Goal: Contribute content: Add original content to the website for others to see

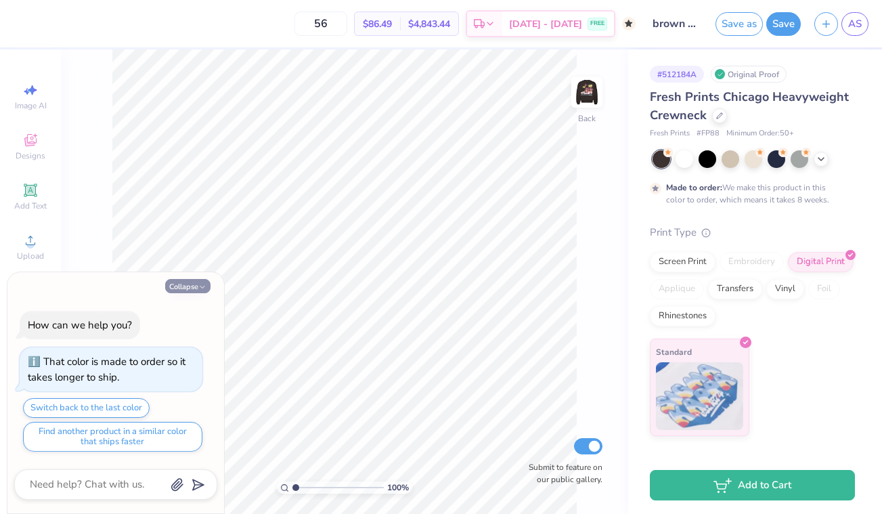
click at [191, 288] on button "Collapse" at bounding box center [187, 286] width 45 height 14
type textarea "x"
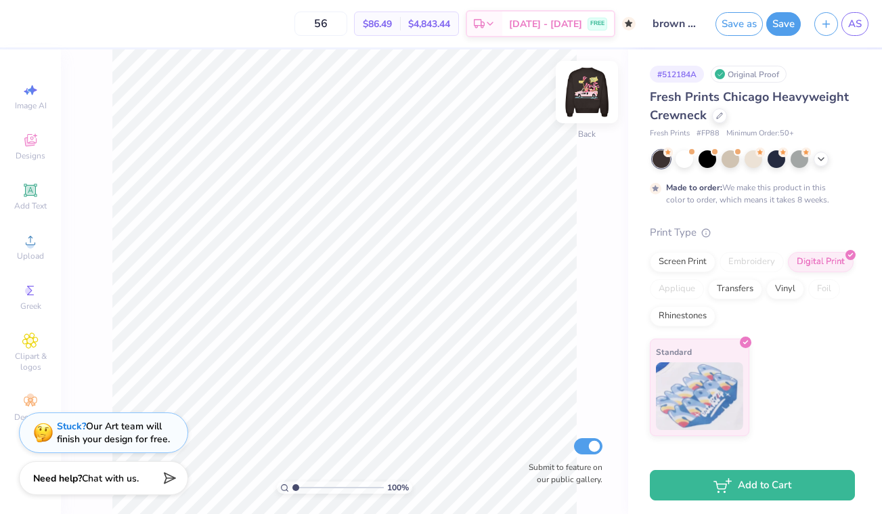
click at [579, 95] on img at bounding box center [587, 92] width 54 height 54
click at [579, 96] on img at bounding box center [587, 92] width 54 height 54
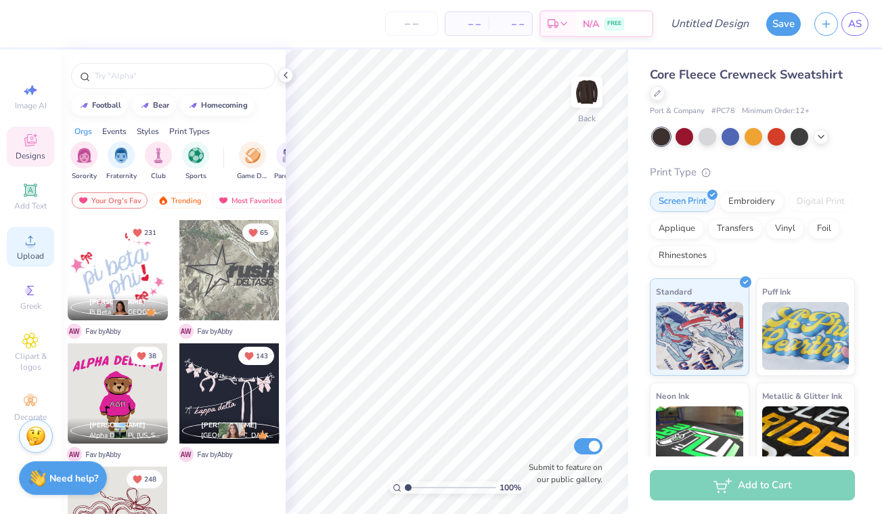
click at [38, 246] on icon at bounding box center [30, 240] width 16 height 16
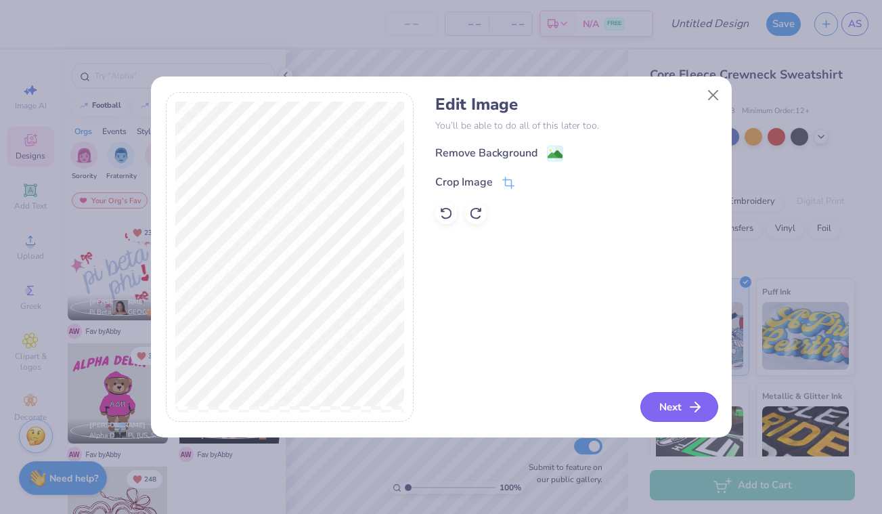
click at [690, 407] on line "button" at bounding box center [694, 407] width 9 height 0
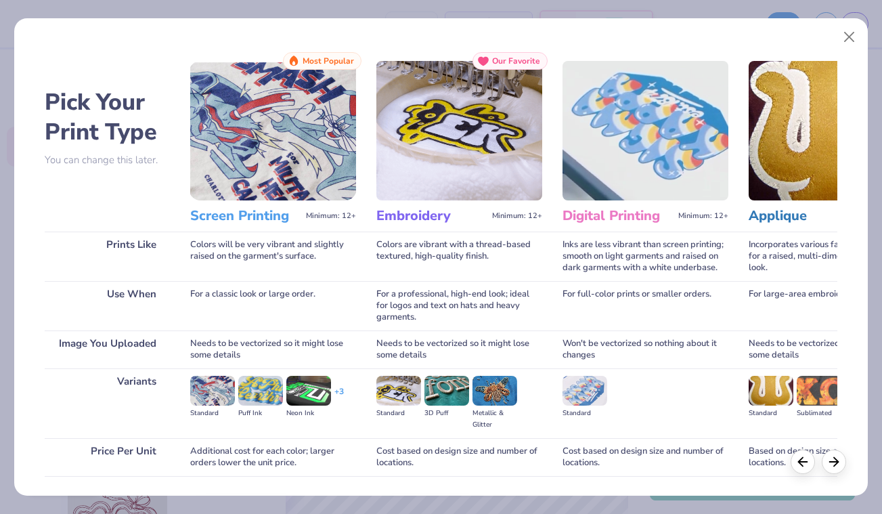
scroll to position [93, 0]
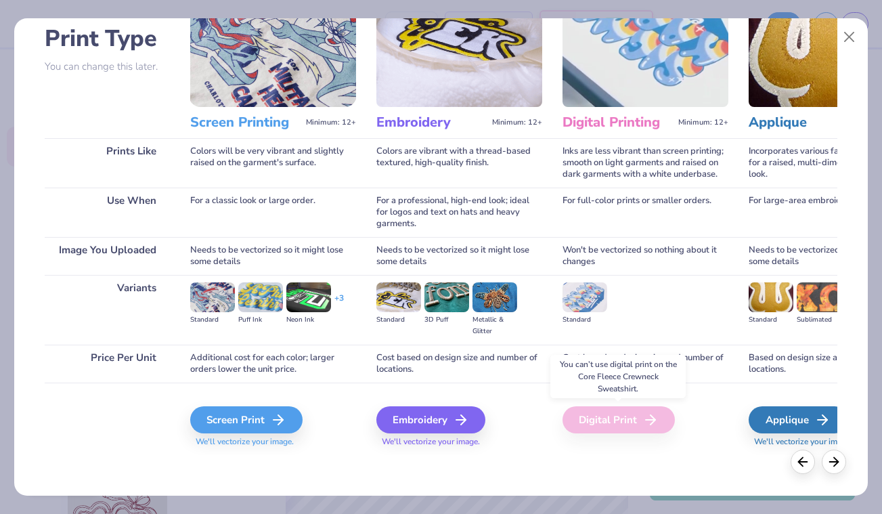
click at [637, 416] on div "Digital Print" at bounding box center [618, 419] width 112 height 27
click at [258, 416] on div "Screen Print" at bounding box center [248, 419] width 112 height 27
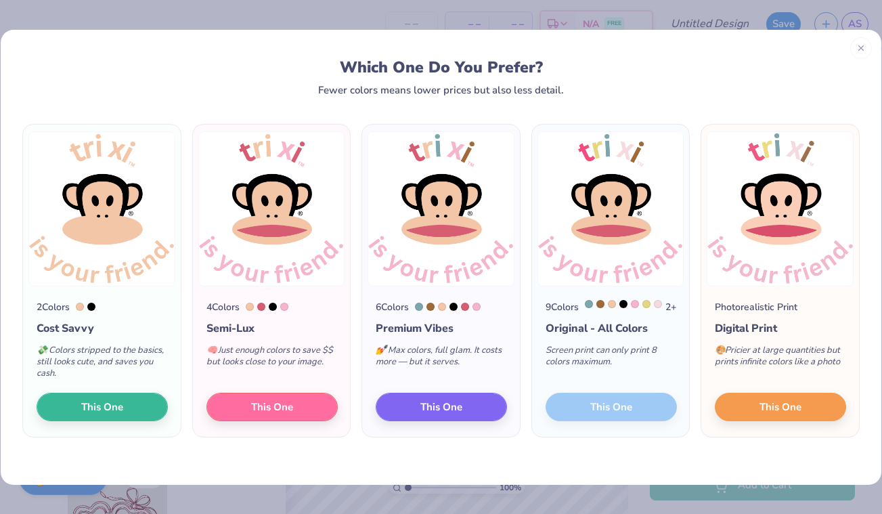
click at [619, 408] on div "9 Colors 2 + Original - All Colors Screen print can only print 8 colors maximum…" at bounding box center [611, 361] width 158 height 151
click at [759, 408] on span "This One" at bounding box center [780, 405] width 42 height 16
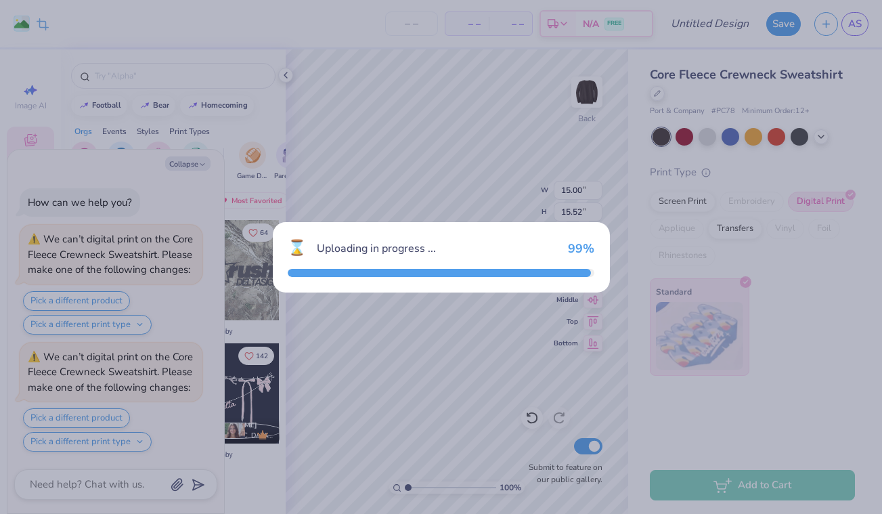
scroll to position [75, 0]
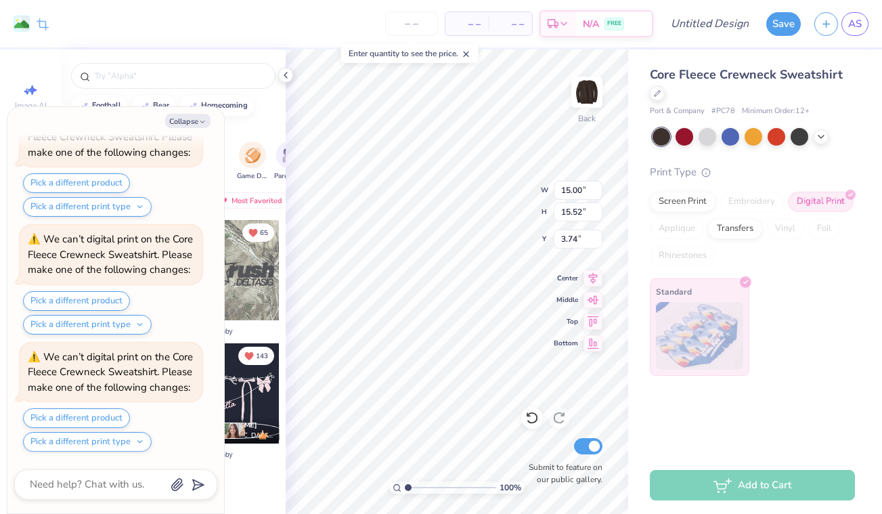
type textarea "x"
type input "11.60"
type input "11.99"
type textarea "x"
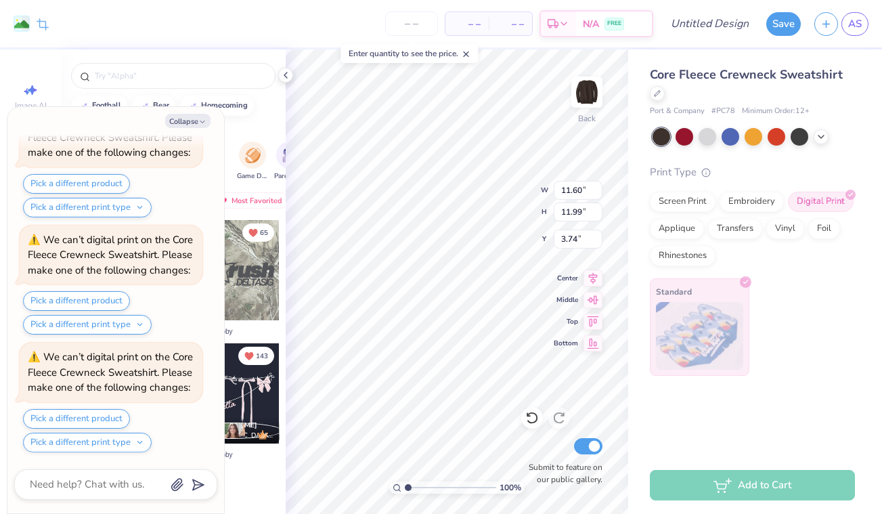
type input "4.17"
type textarea "x"
type input "3.73"
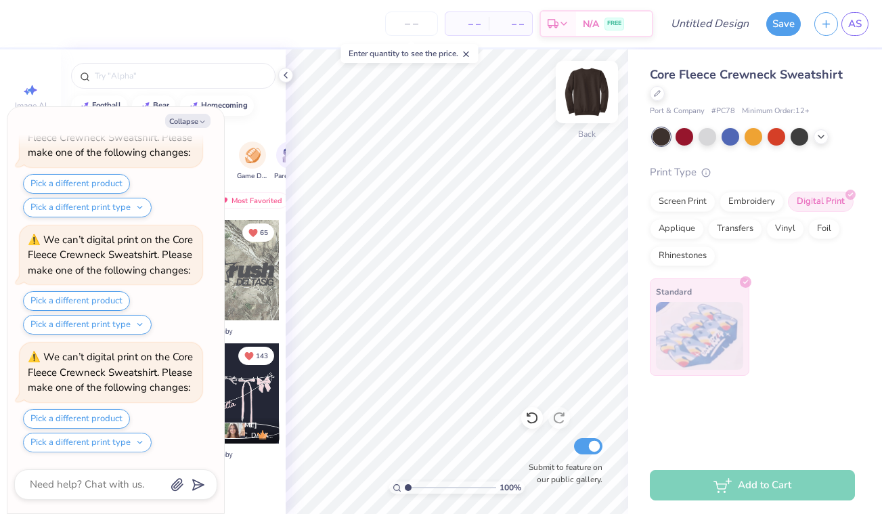
click at [586, 91] on img at bounding box center [587, 92] width 54 height 54
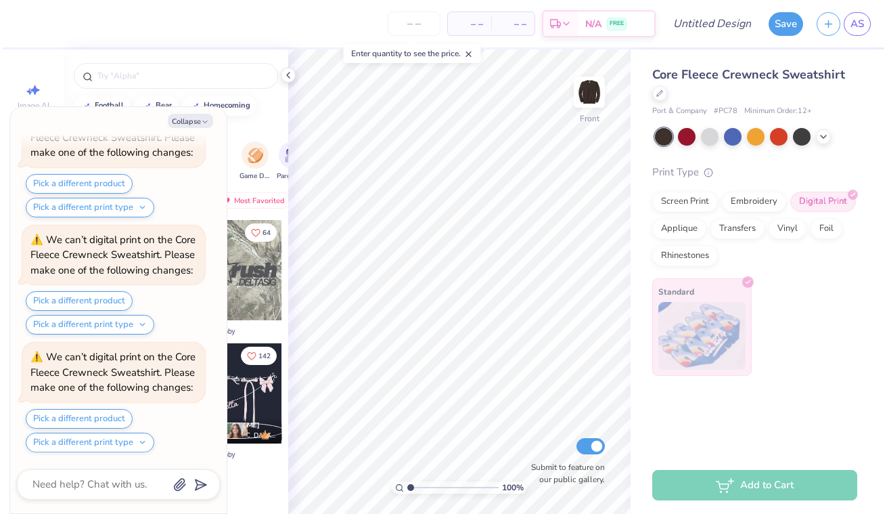
scroll to position [662, 0]
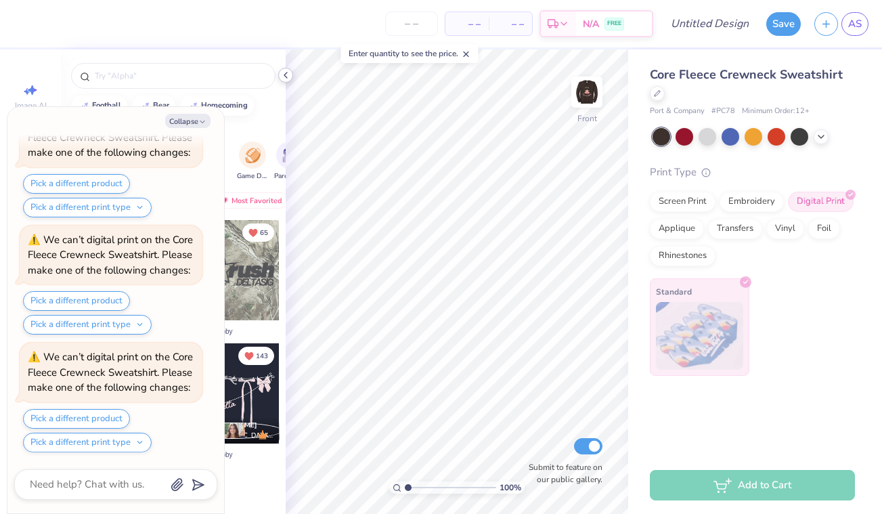
click at [282, 78] on icon at bounding box center [285, 75] width 11 height 11
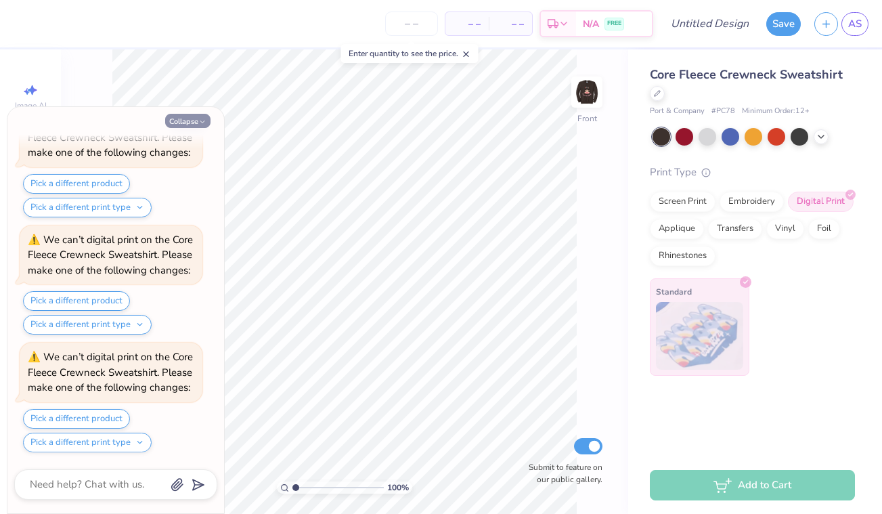
click at [187, 118] on button "Collapse" at bounding box center [187, 121] width 45 height 14
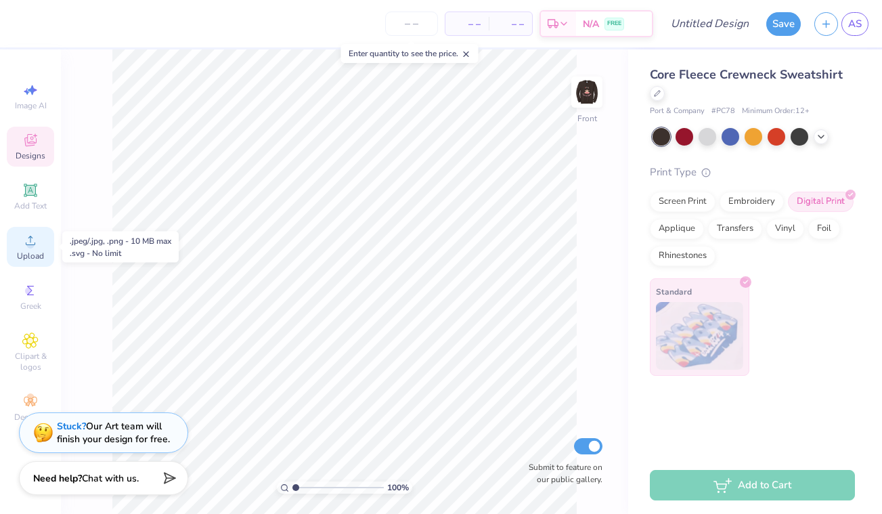
click at [34, 244] on icon at bounding box center [30, 240] width 9 height 9
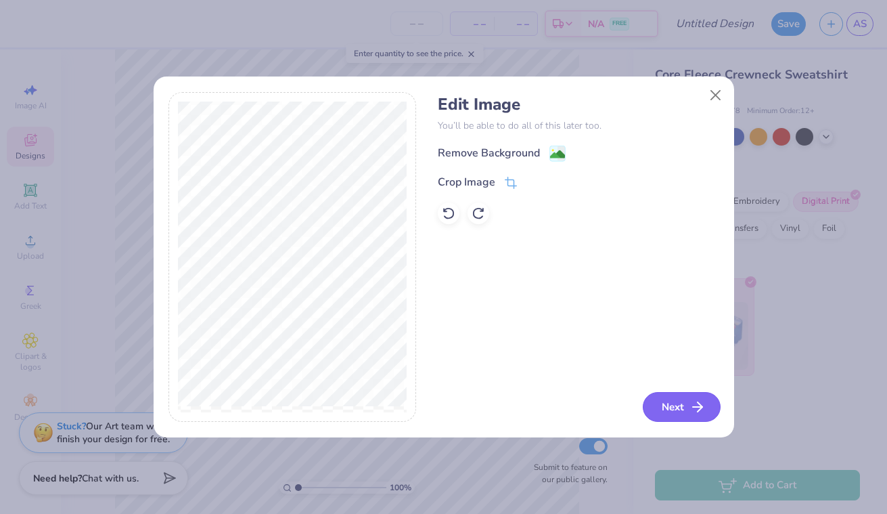
click at [682, 407] on button "Next" at bounding box center [682, 407] width 78 height 30
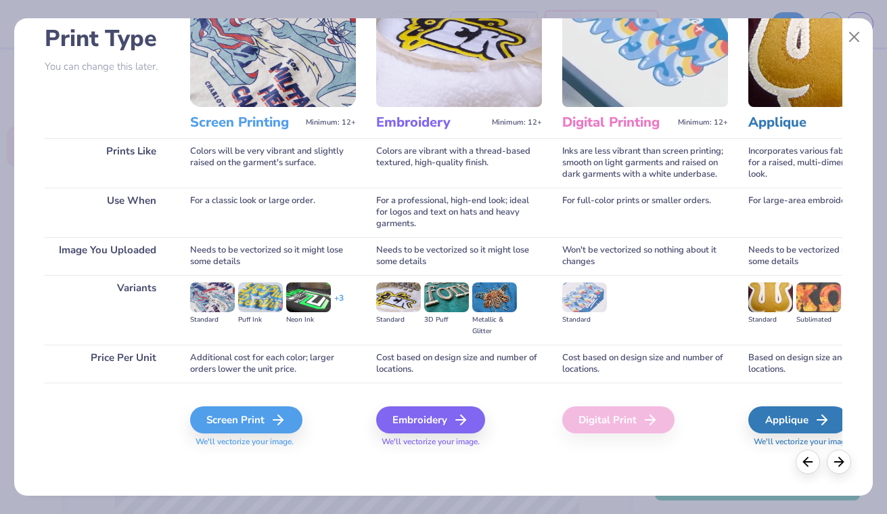
scroll to position [93, 0]
click at [660, 420] on div "Digital Print" at bounding box center [618, 419] width 112 height 27
click at [291, 414] on div "Screen Print" at bounding box center [248, 419] width 112 height 27
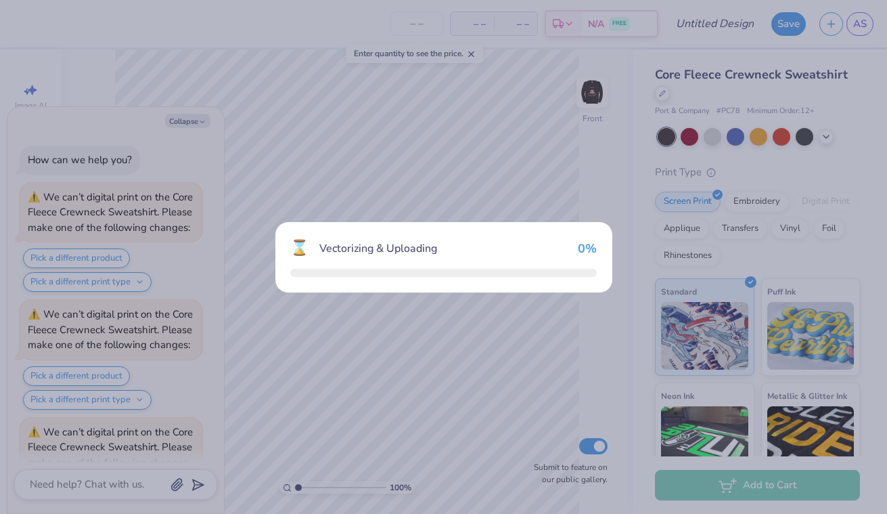
scroll to position [774, 0]
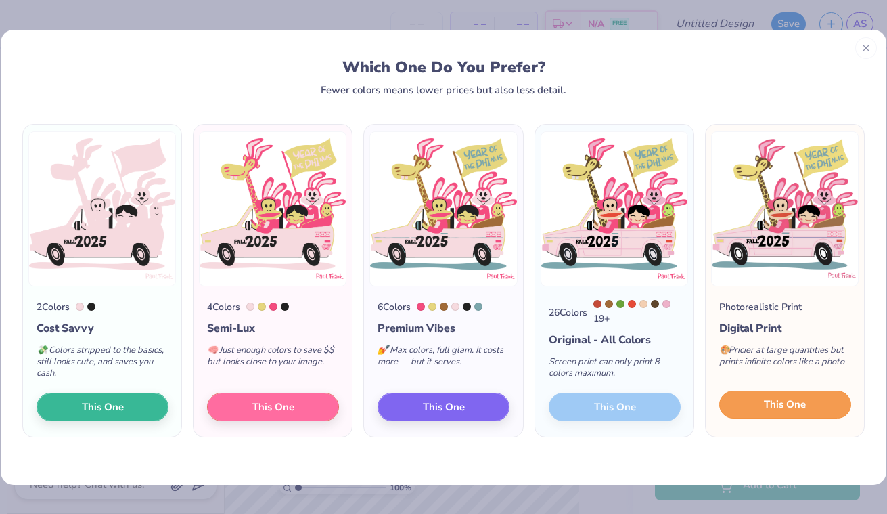
click at [765, 412] on span "This One" at bounding box center [785, 405] width 42 height 16
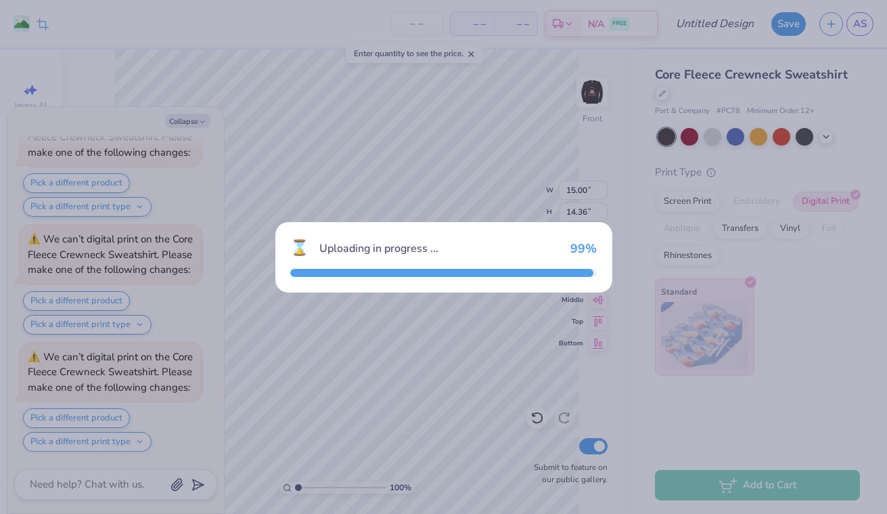
scroll to position [1127, 0]
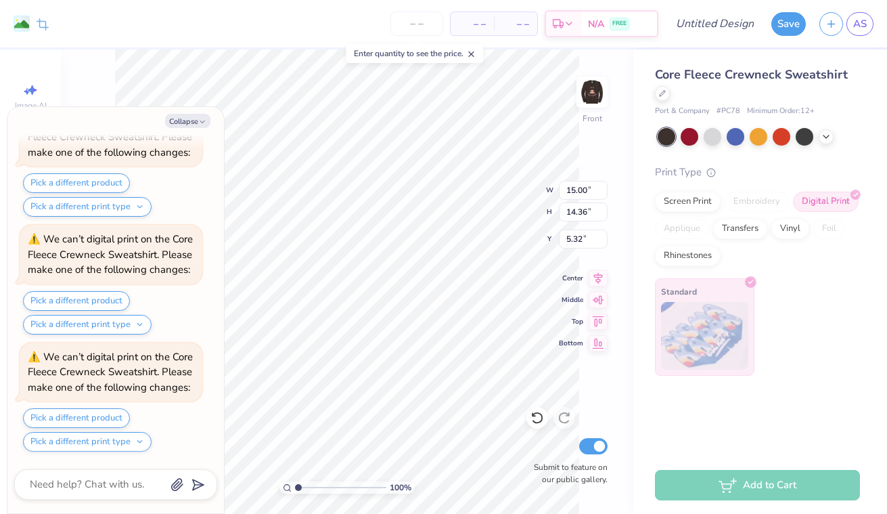
type textarea "x"
type input "13.77"
type input "13.18"
type textarea "x"
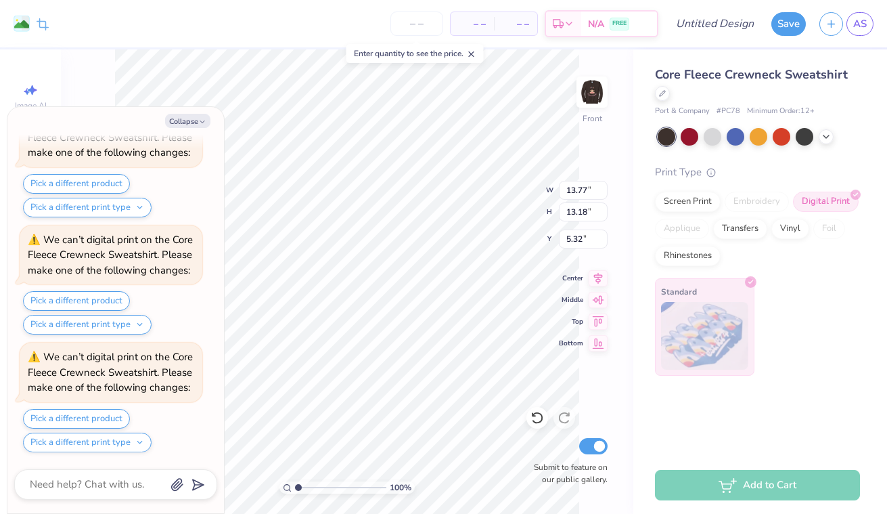
type input "5.27"
type textarea "x"
type input "14.14"
type input "13.53"
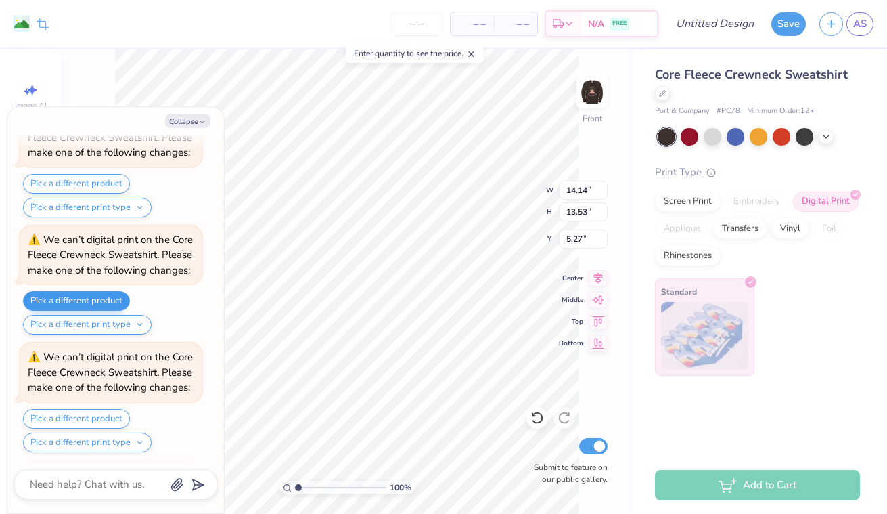
scroll to position [1597, 0]
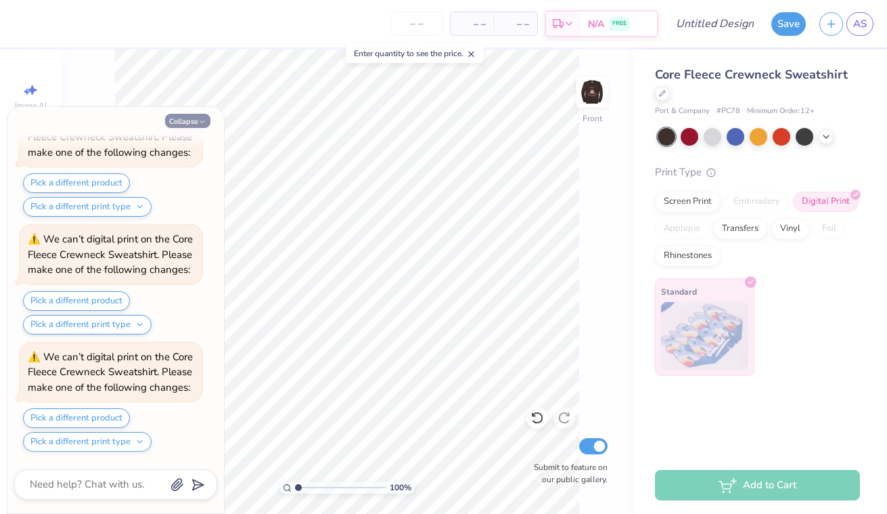
click at [197, 122] on button "Collapse" at bounding box center [187, 121] width 45 height 14
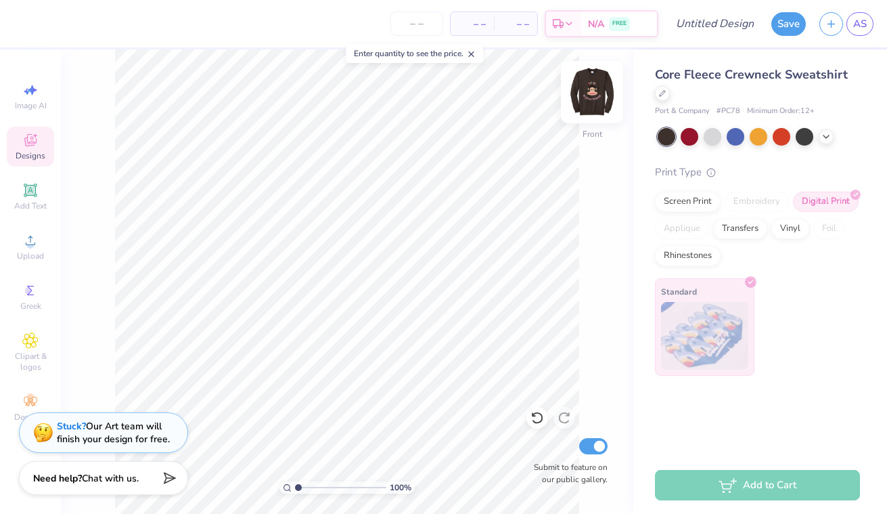
click at [592, 104] on img at bounding box center [592, 92] width 54 height 54
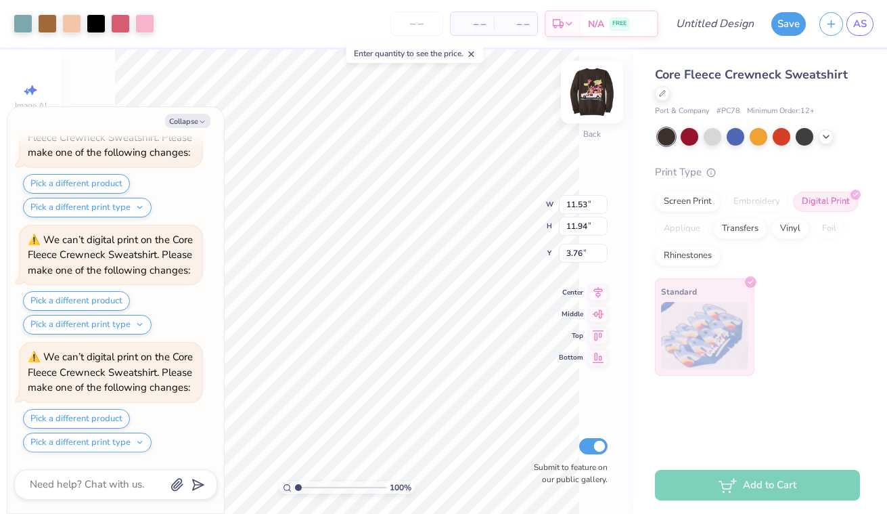
scroll to position [2066, 0]
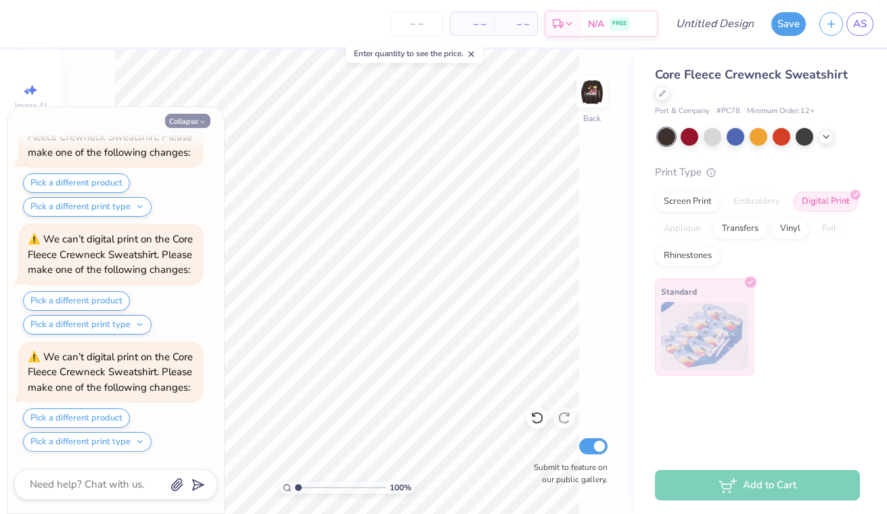
click at [203, 119] on icon "button" at bounding box center [202, 122] width 8 height 8
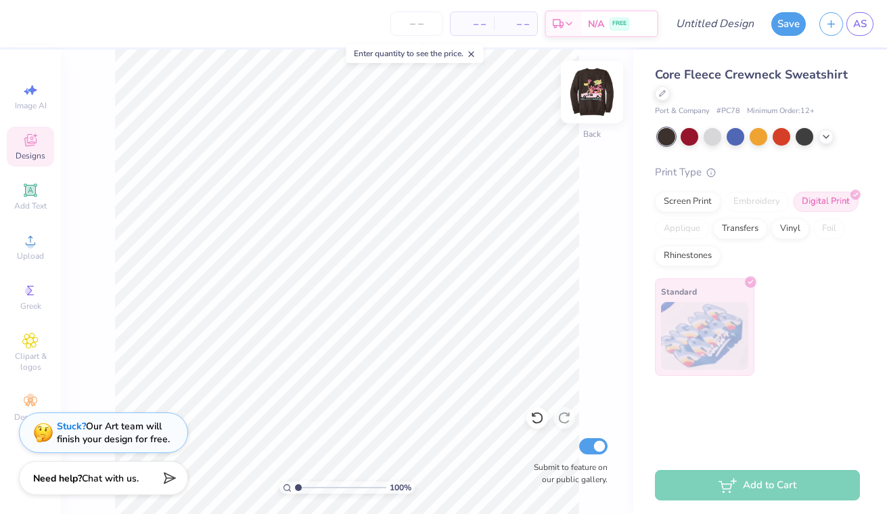
click at [583, 98] on img at bounding box center [592, 92] width 54 height 54
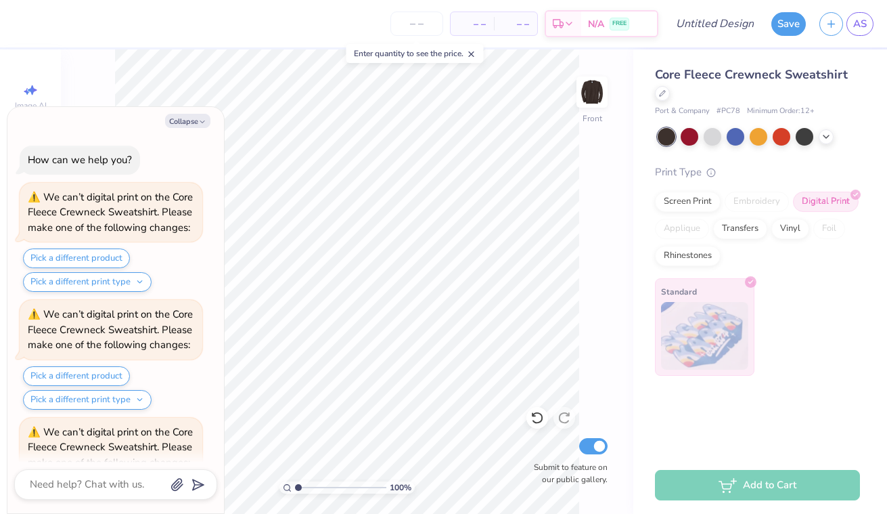
scroll to position [2301, 0]
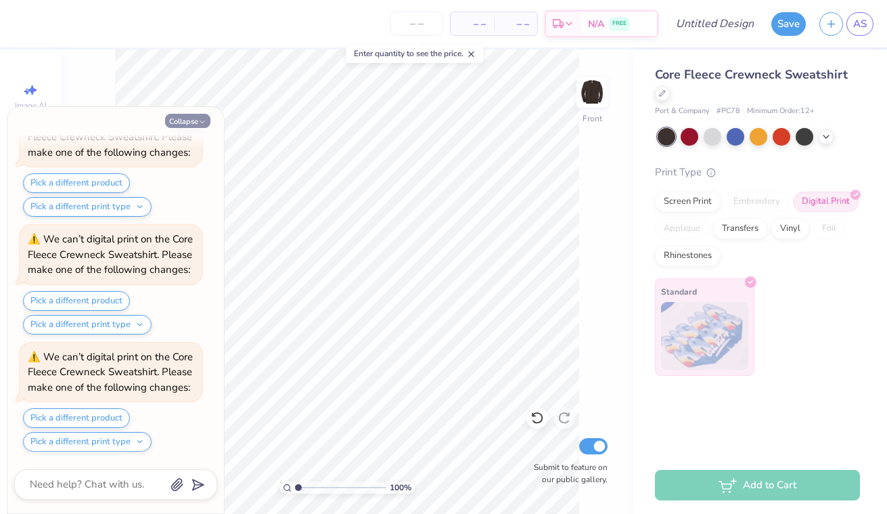
click at [191, 119] on button "Collapse" at bounding box center [187, 121] width 45 height 14
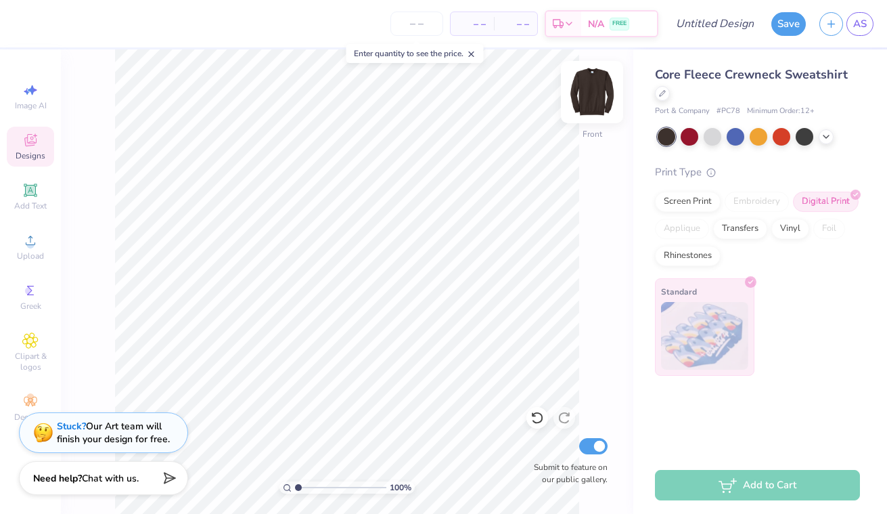
click at [593, 86] on img at bounding box center [592, 92] width 54 height 54
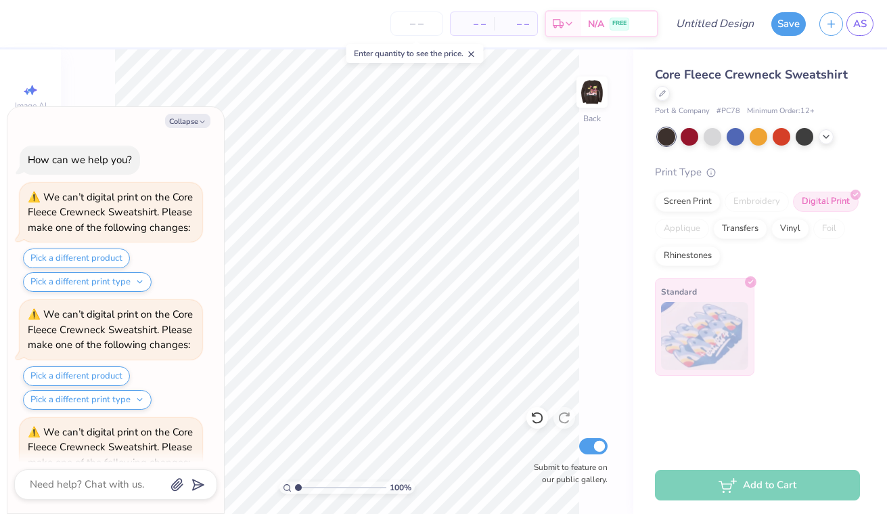
scroll to position [2536, 0]
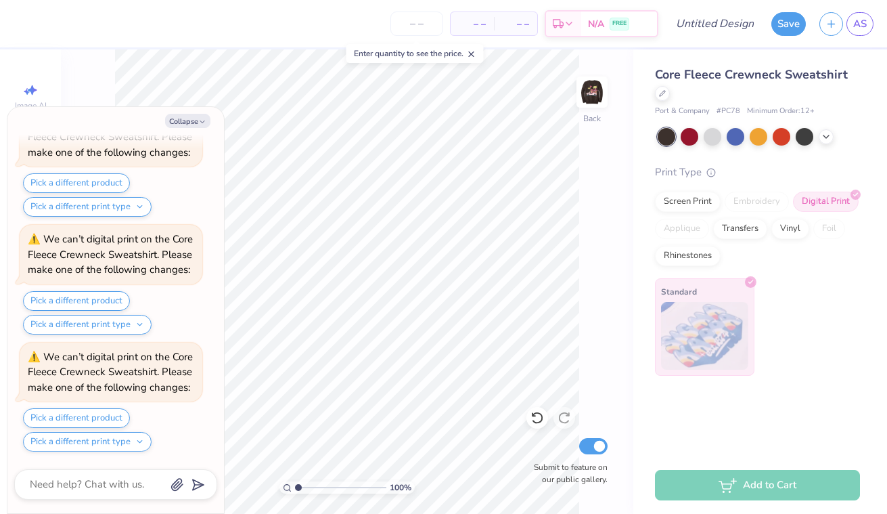
drag, startPoint x: 192, startPoint y: 116, endPoint x: 160, endPoint y: 345, distance: 230.2
click at [160, 342] on div "Collapse How can we help you? We can’t digital print on the Core Fleece Crewnec…" at bounding box center [115, 310] width 217 height 406
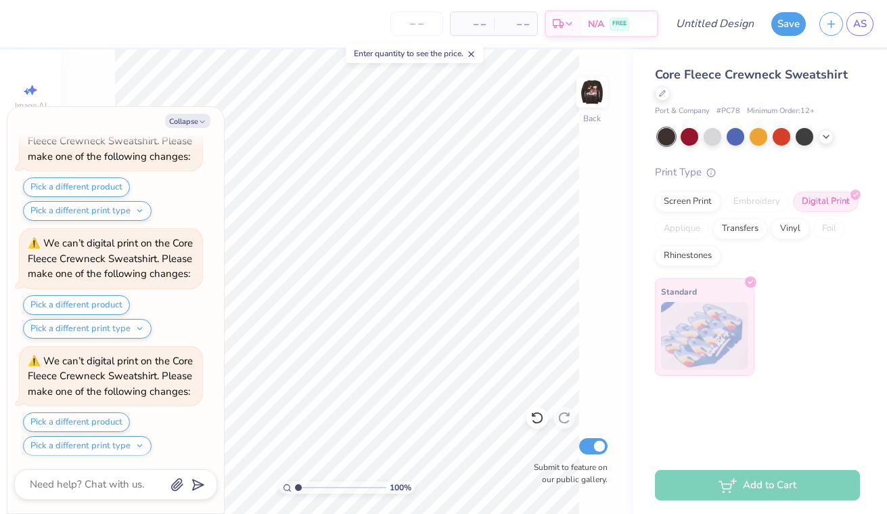
scroll to position [0, 0]
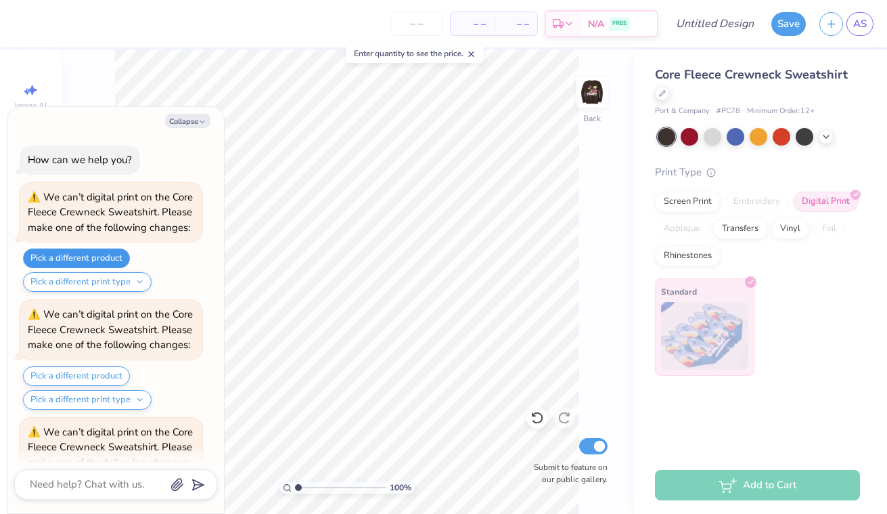
click at [94, 262] on button "Pick a different product" at bounding box center [76, 258] width 107 height 20
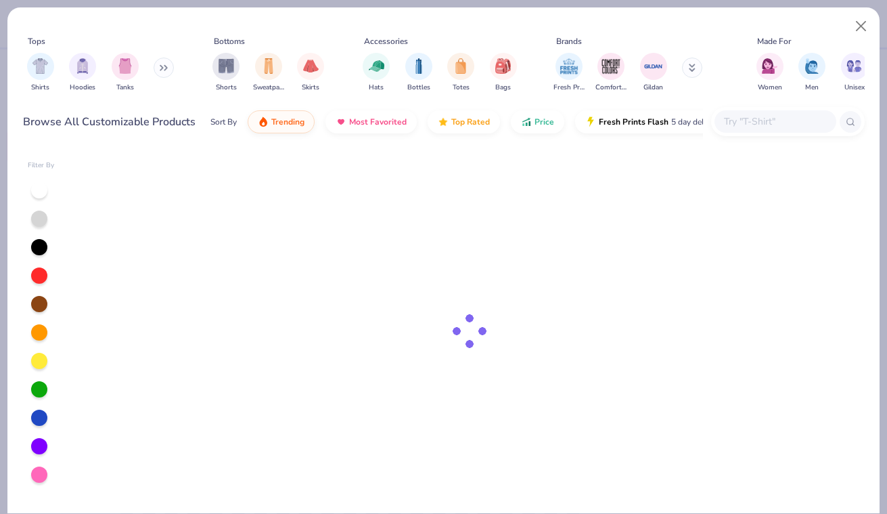
type textarea "x"
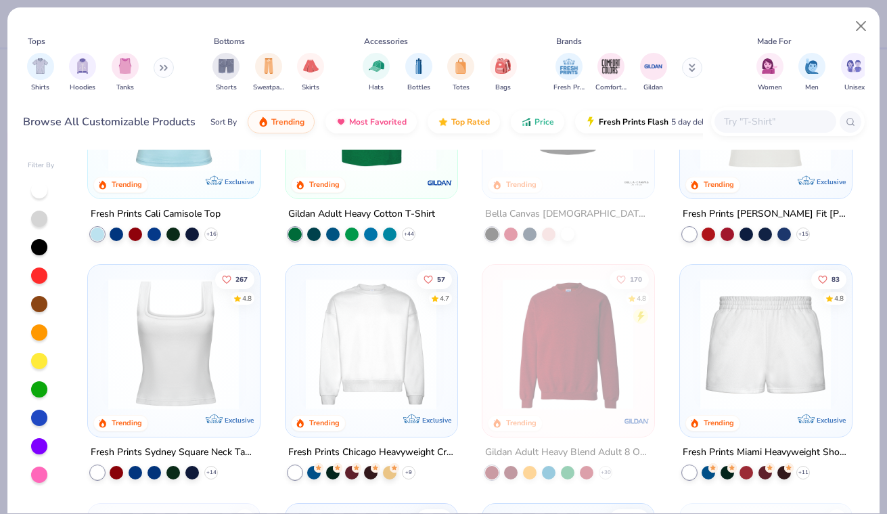
scroll to position [416, 0]
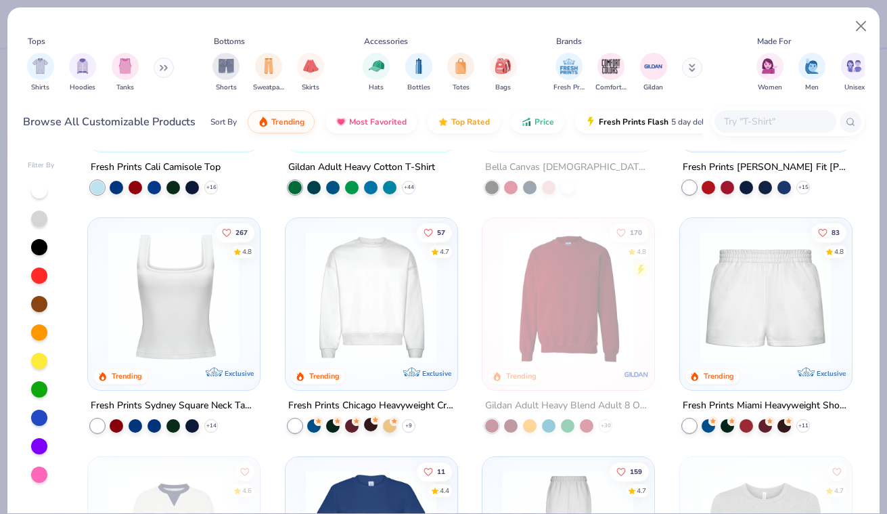
click at [370, 428] on div at bounding box center [371, 424] width 14 height 14
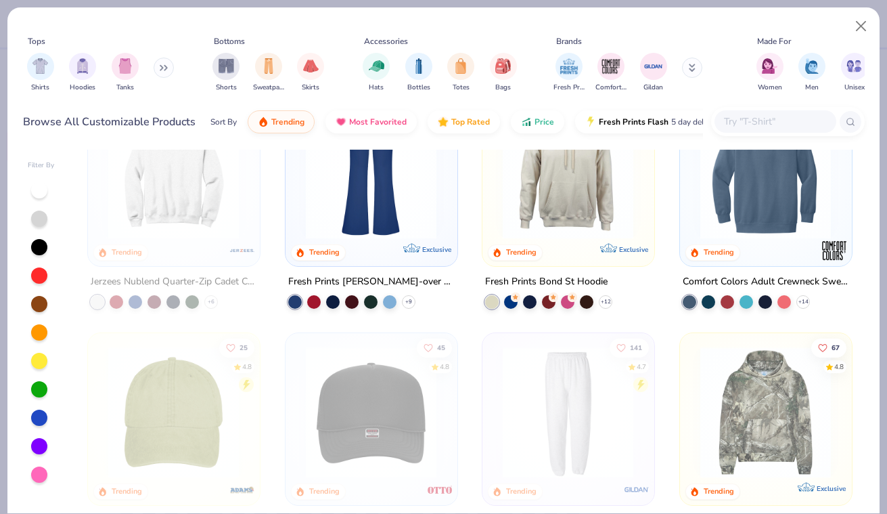
scroll to position [1501, 0]
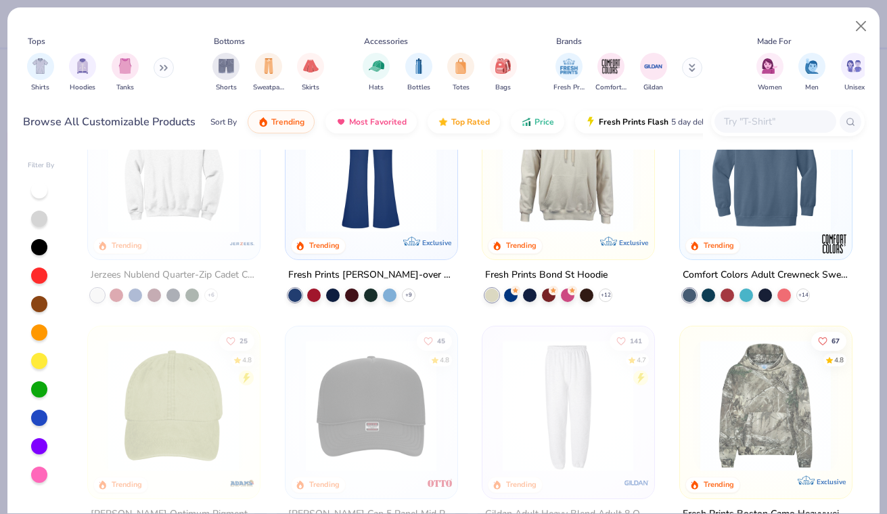
click at [811, 292] on div "Comfort Colors Adult Crewneck Sweatshirt + 14" at bounding box center [766, 283] width 173 height 35
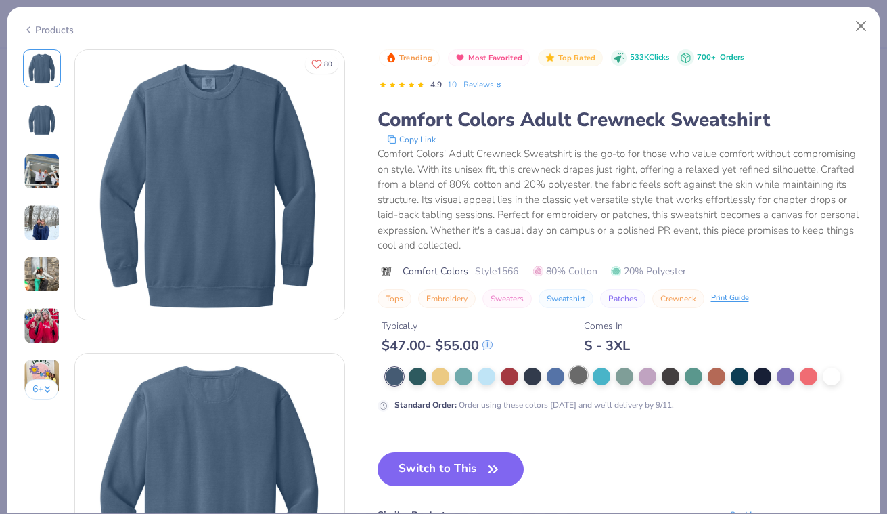
click at [583, 378] on div at bounding box center [579, 375] width 18 height 18
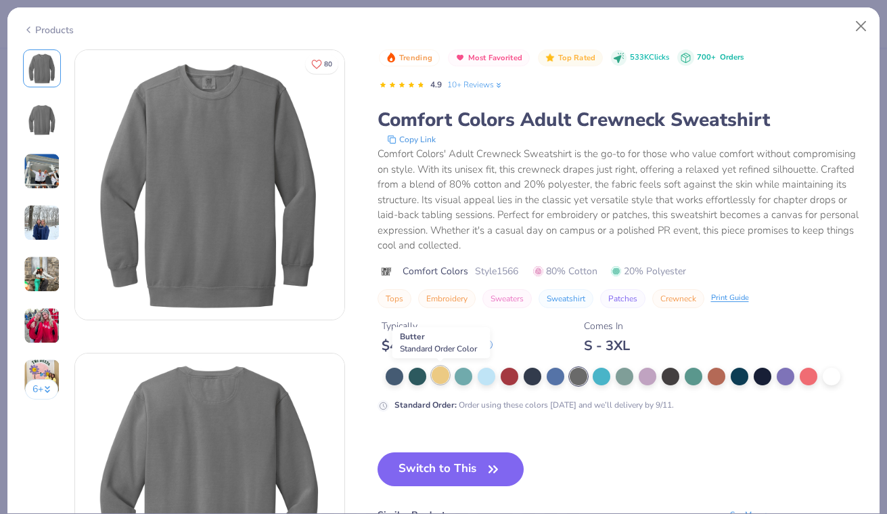
click at [445, 381] on div at bounding box center [441, 375] width 18 height 18
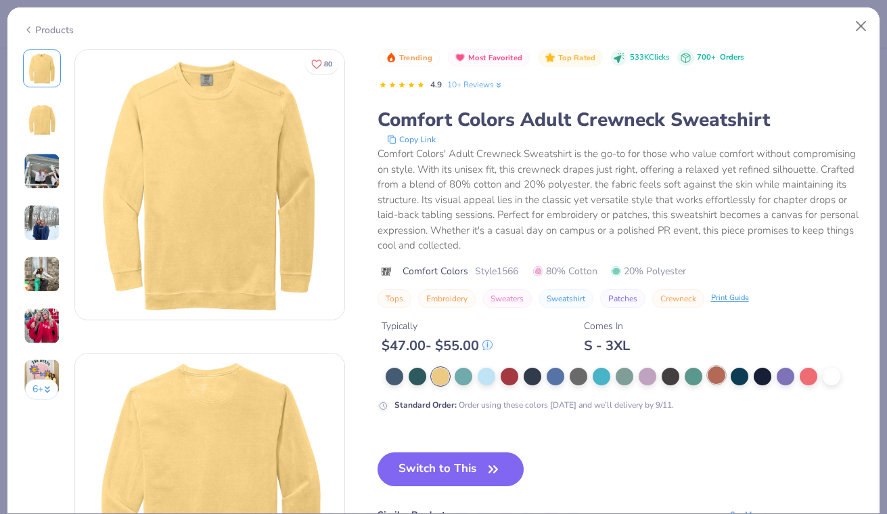
click at [716, 372] on div at bounding box center [717, 375] width 18 height 18
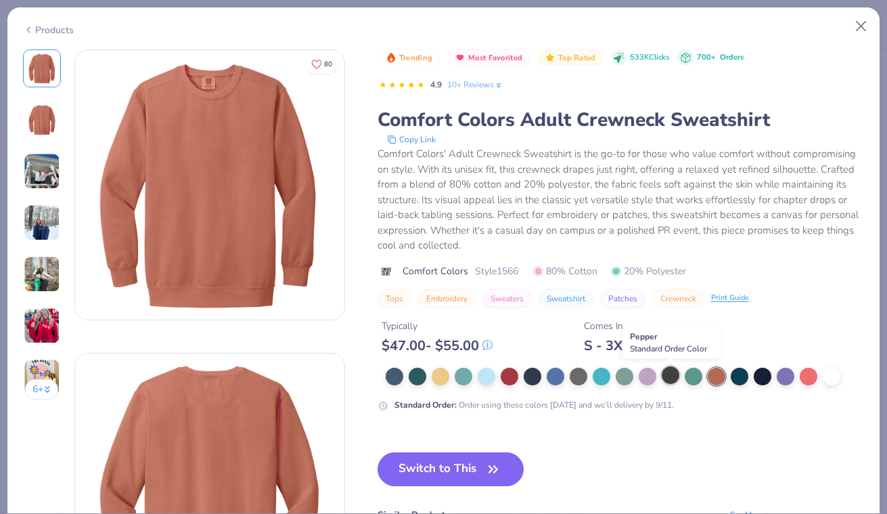
click at [672, 379] on div at bounding box center [671, 375] width 18 height 18
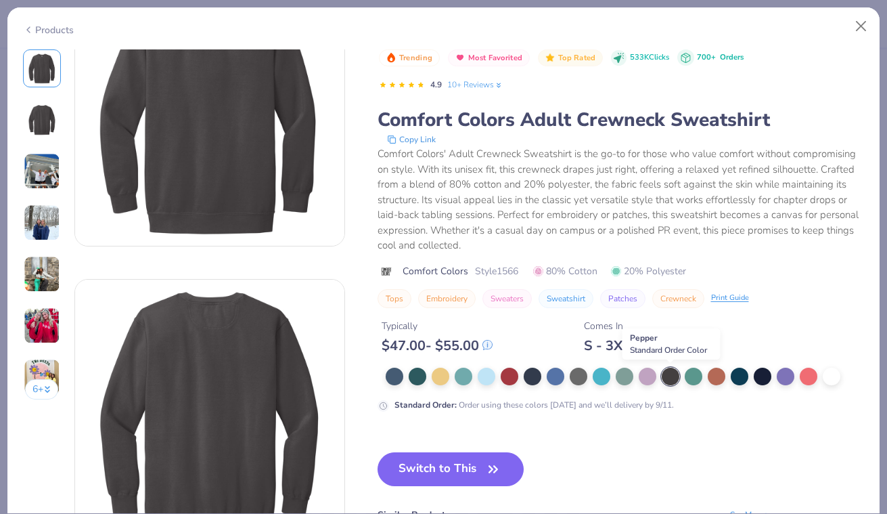
scroll to position [81, 0]
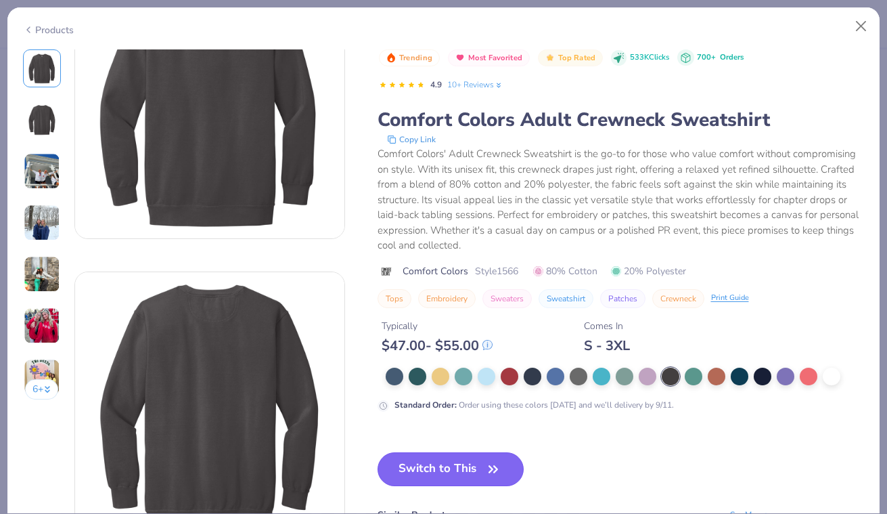
click at [495, 469] on icon "button" at bounding box center [493, 469] width 19 height 19
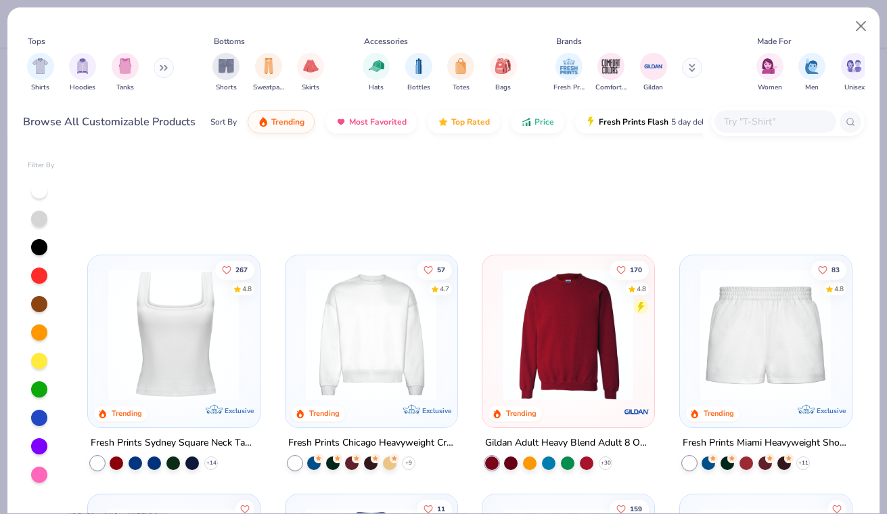
scroll to position [739, 0]
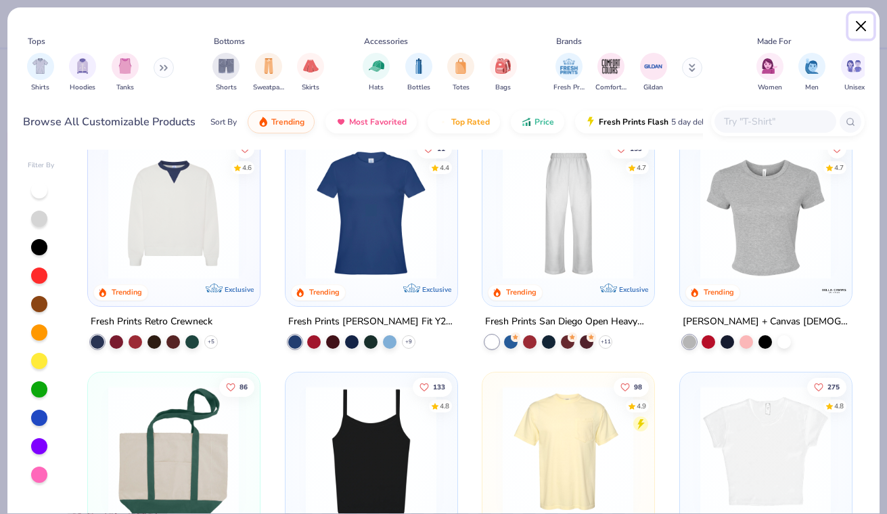
click at [864, 26] on button "Close" at bounding box center [862, 27] width 26 height 26
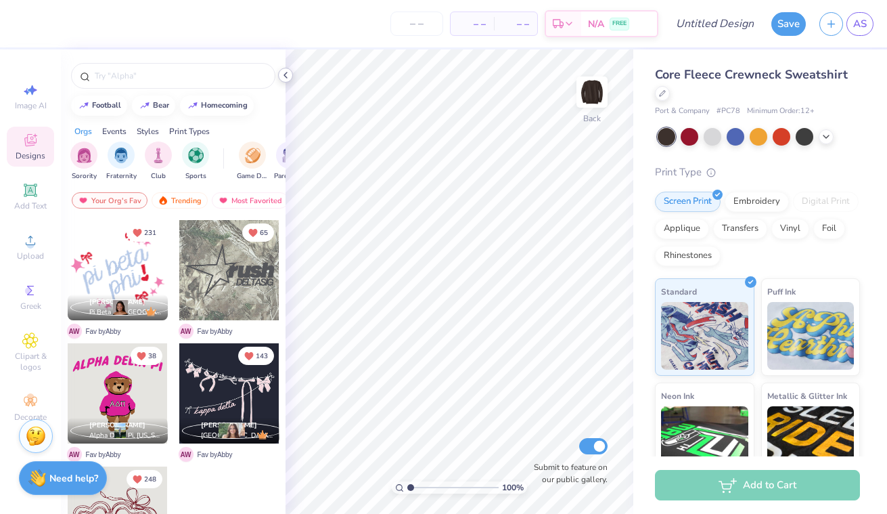
click at [286, 78] on icon at bounding box center [285, 75] width 11 height 11
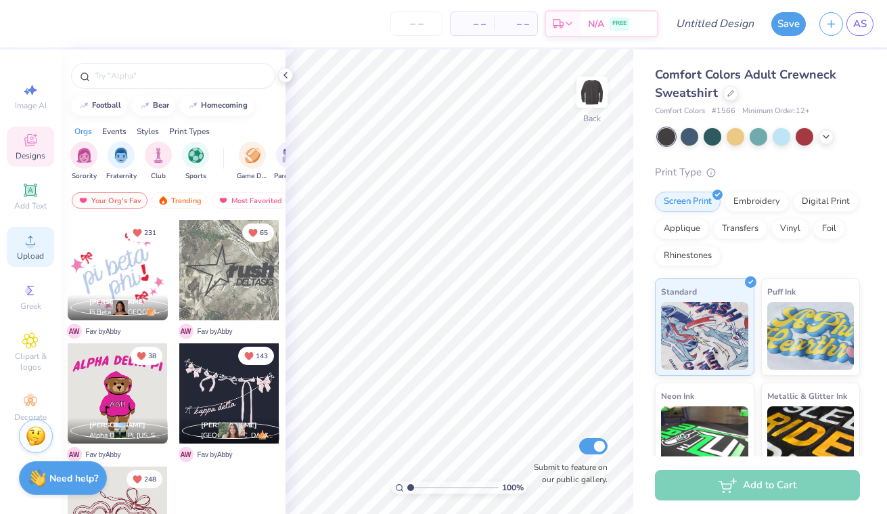
click at [40, 252] on span "Upload" at bounding box center [30, 255] width 27 height 11
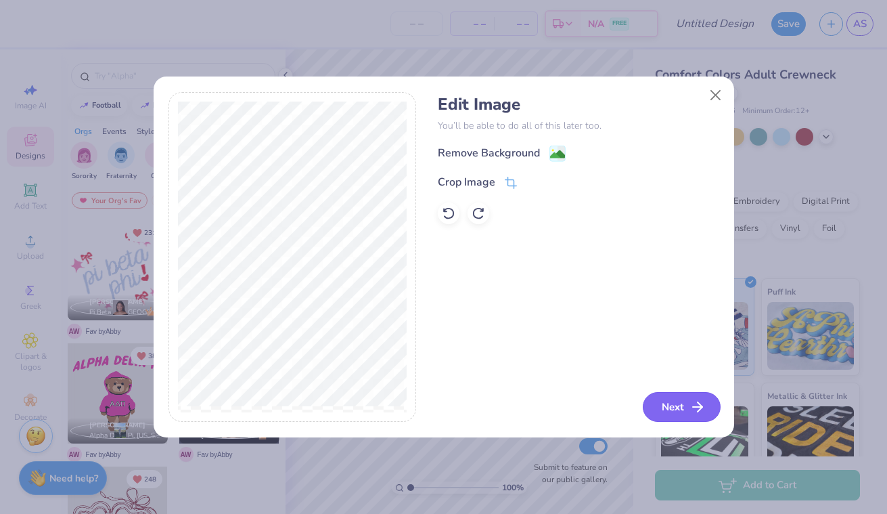
click at [683, 409] on button "Next" at bounding box center [682, 407] width 78 height 30
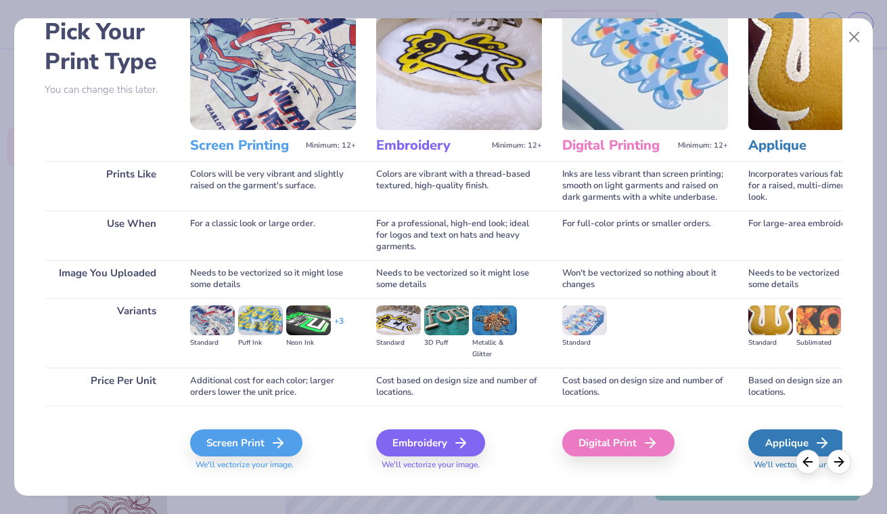
scroll to position [93, 0]
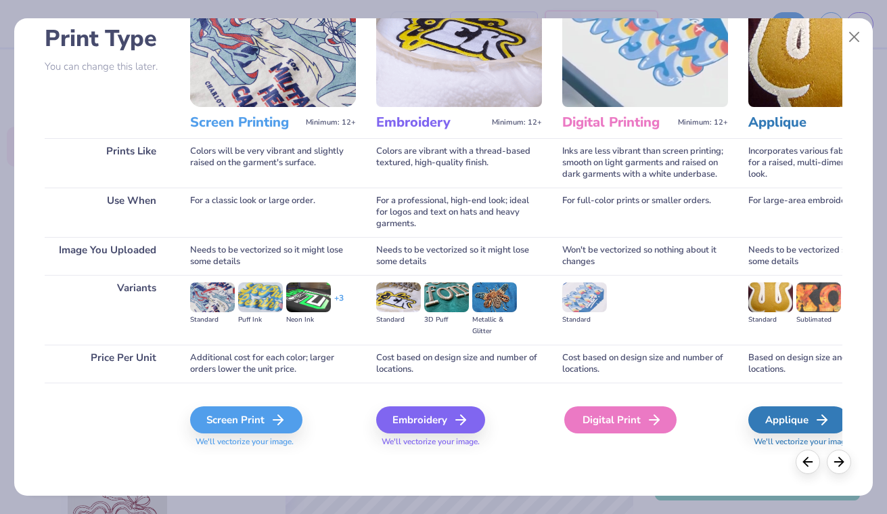
click at [613, 422] on div "Digital Print" at bounding box center [621, 419] width 112 height 27
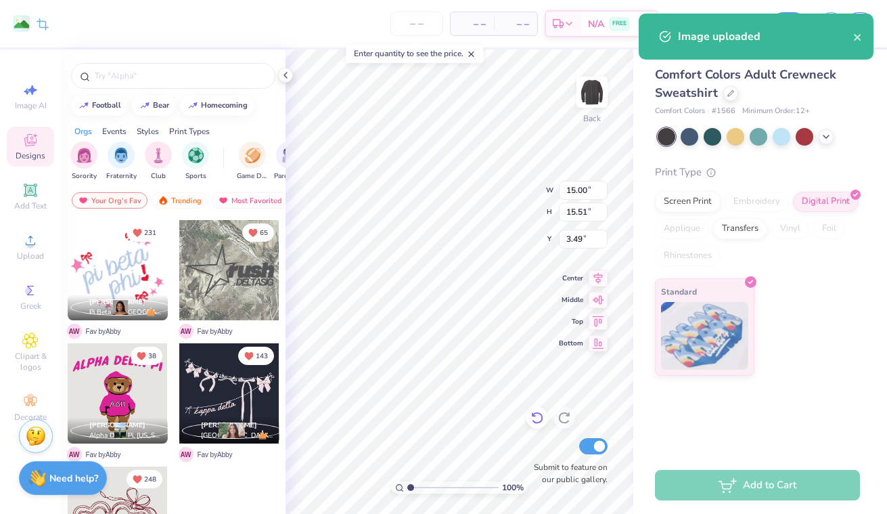
type input "11.04"
type input "11.42"
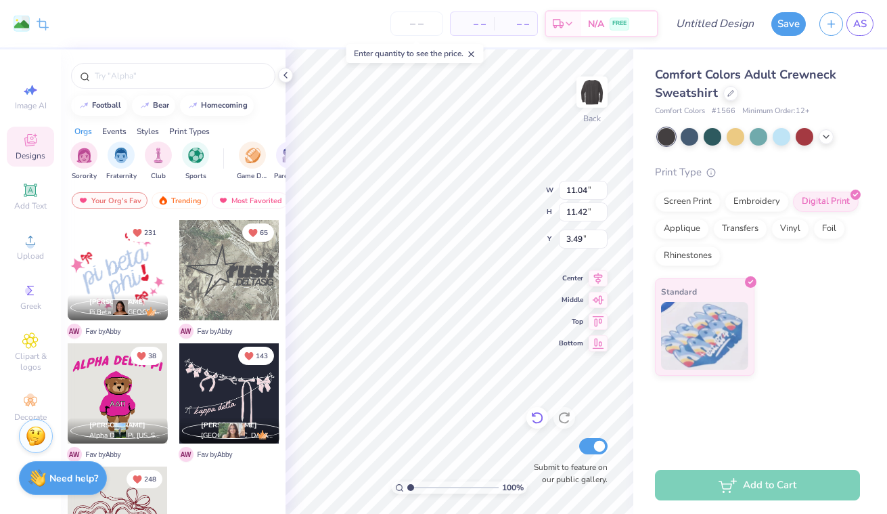
type input "3.75"
type input "11.77"
type input "12.17"
type input "3.40"
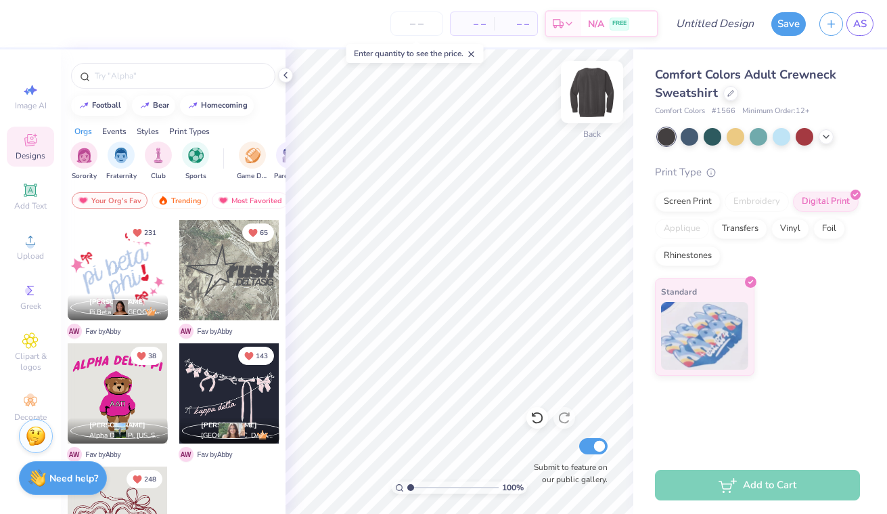
click at [581, 89] on img at bounding box center [592, 92] width 54 height 54
click at [26, 255] on span "Upload" at bounding box center [30, 255] width 27 height 11
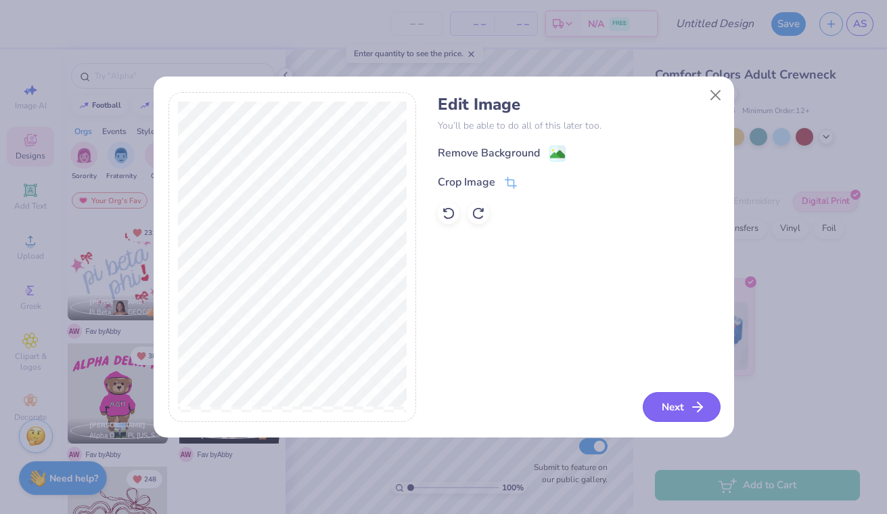
click at [684, 403] on button "Next" at bounding box center [682, 407] width 78 height 30
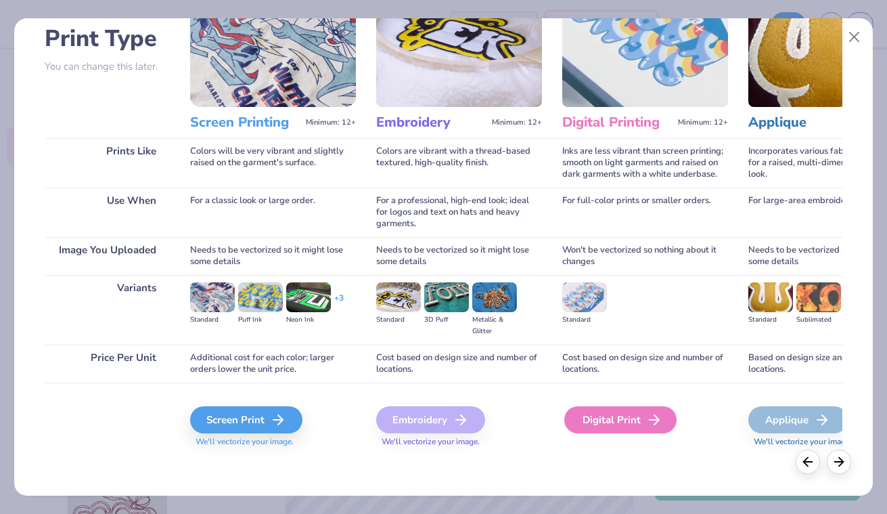
click at [634, 425] on div "Digital Print" at bounding box center [621, 419] width 112 height 27
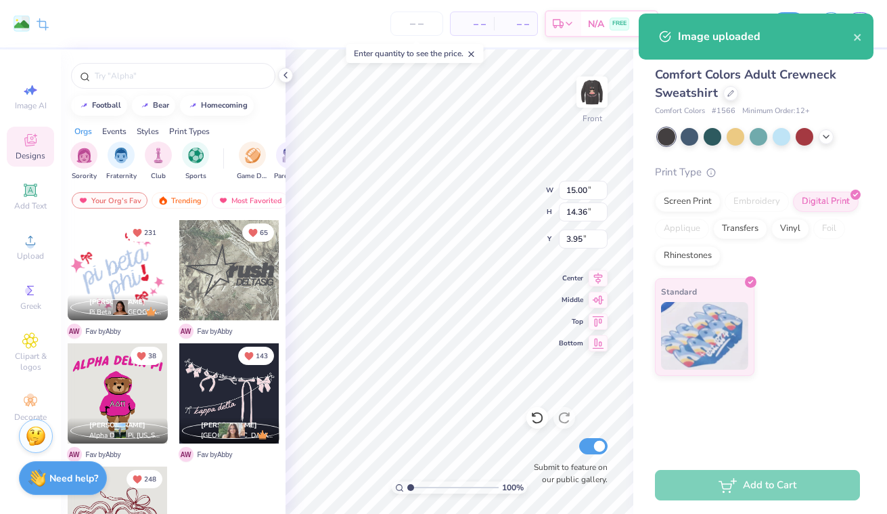
type input "13.85"
type input "13.25"
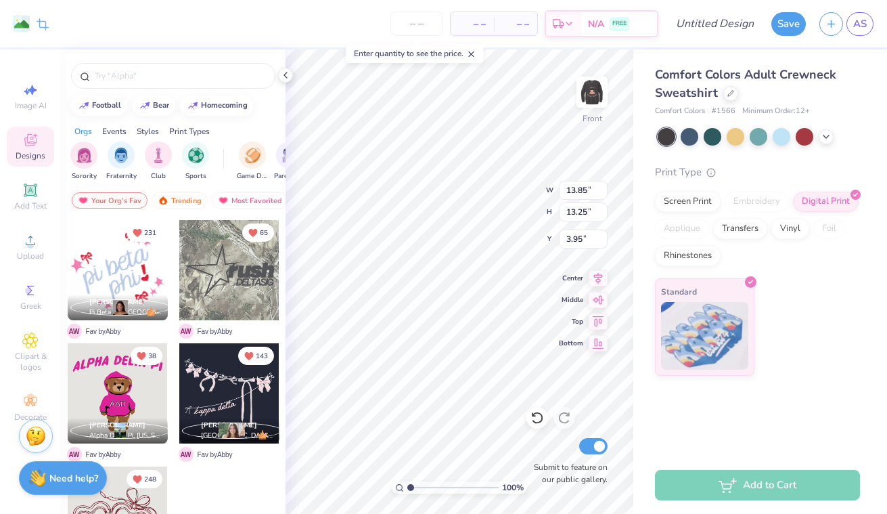
type input "3.36"
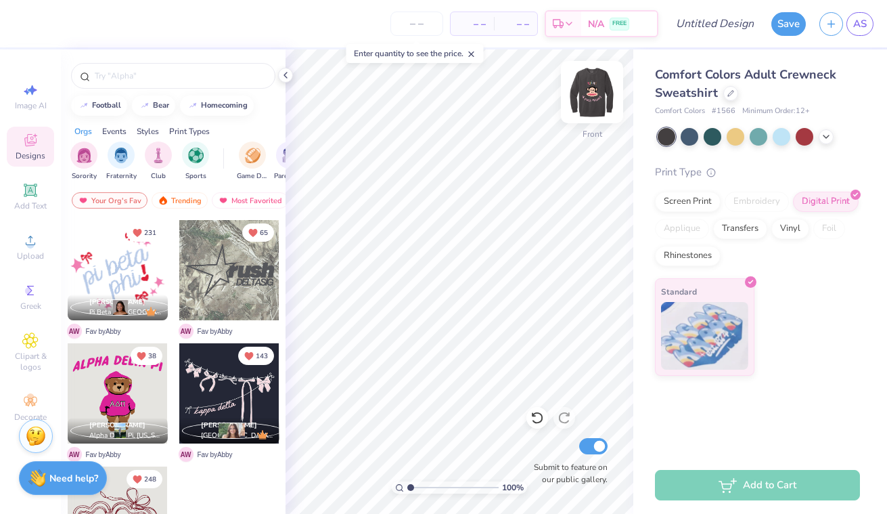
click at [590, 84] on img at bounding box center [592, 92] width 54 height 54
type input "3.39"
type input "11.39"
type input "11.78"
type input "3.66"
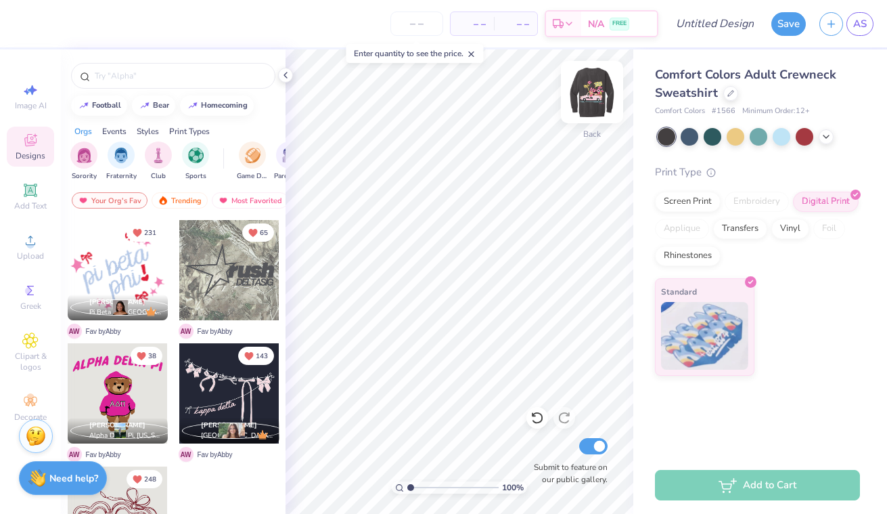
click at [587, 95] on img at bounding box center [592, 92] width 54 height 54
click at [788, 28] on button "Save" at bounding box center [789, 22] width 35 height 24
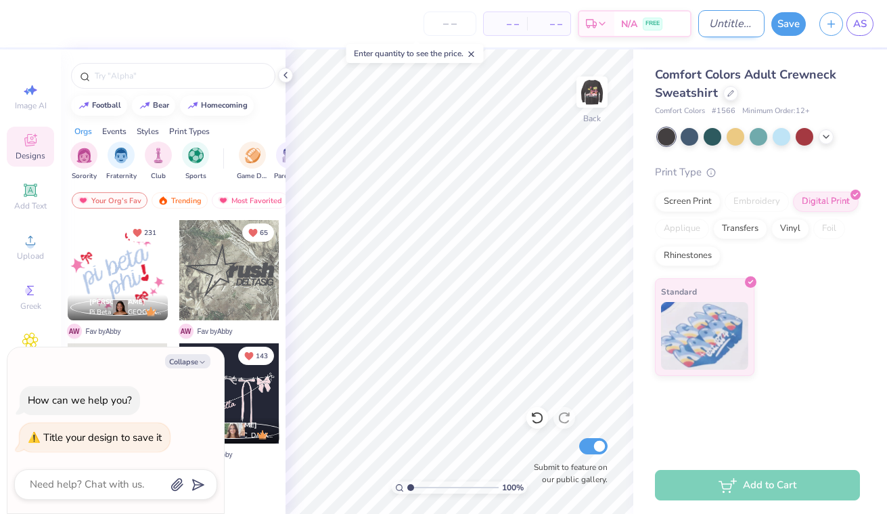
type textarea "x"
click at [710, 30] on input "Design Title" at bounding box center [732, 23] width 66 height 27
type input "p"
type textarea "x"
type input "pa"
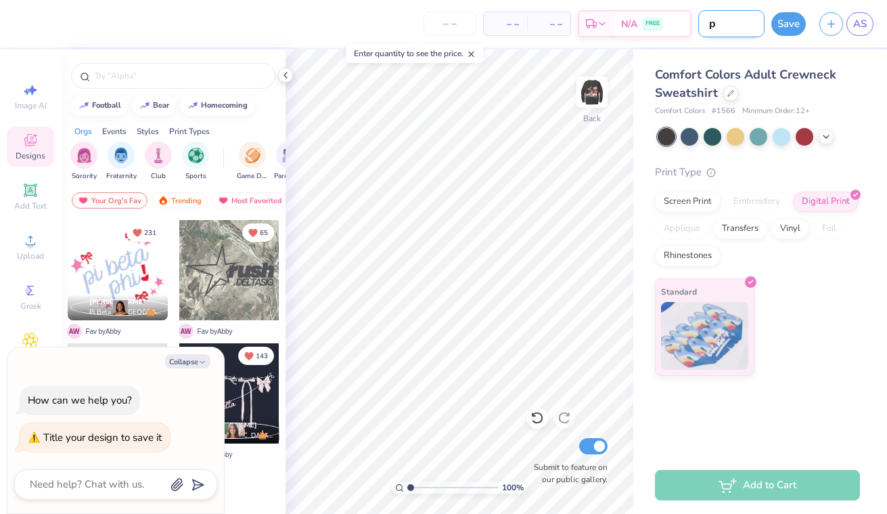
type textarea "x"
type input "pau"
type textarea "x"
type input "paul"
type textarea "x"
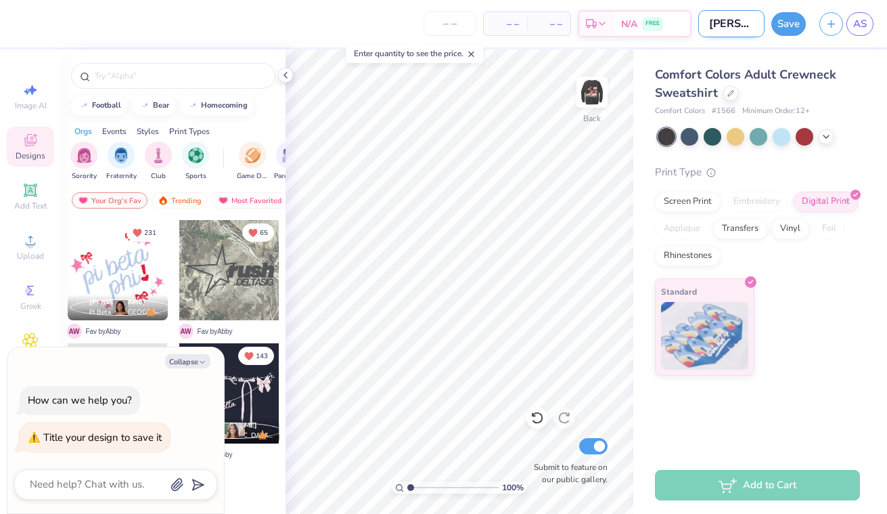
type input "paul"
type textarea "x"
type input "paul f"
type textarea "x"
type input "paul fr"
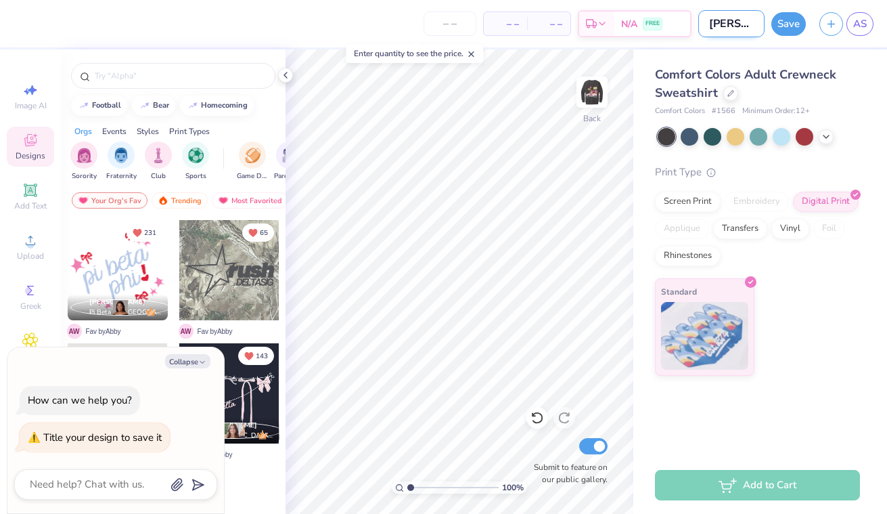
type textarea "x"
type input "paul fra"
type textarea "x"
type input "paul fran"
type textarea "x"
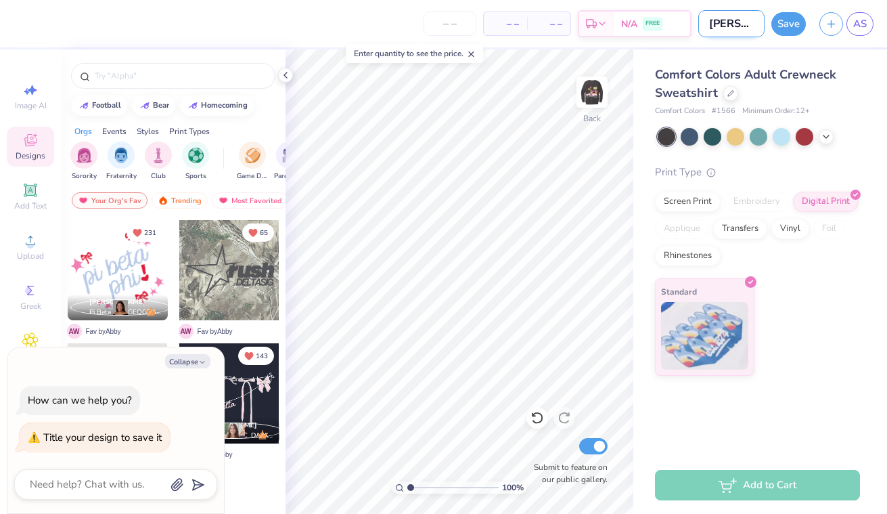
type input "paul frank"
type textarea "x"
type input "paul frank"
type textarea "x"
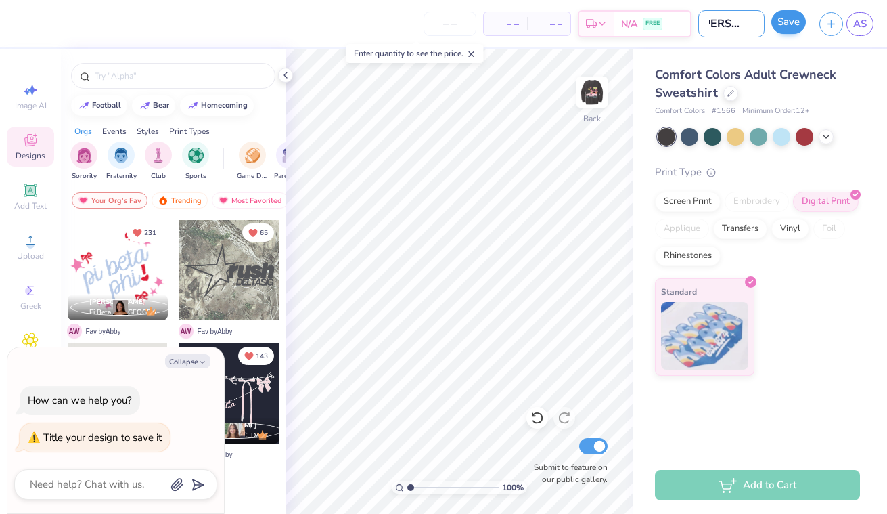
type input "paul frank"
click at [781, 24] on button "Save" at bounding box center [789, 22] width 35 height 24
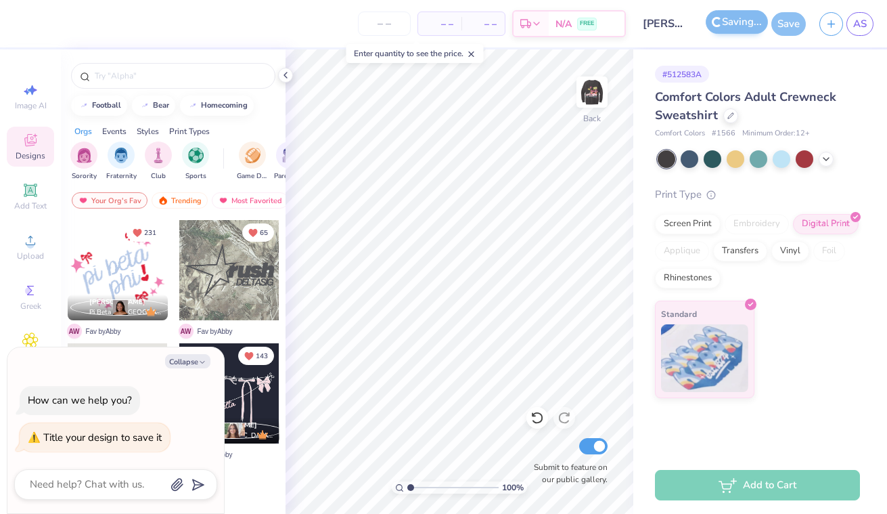
type textarea "x"
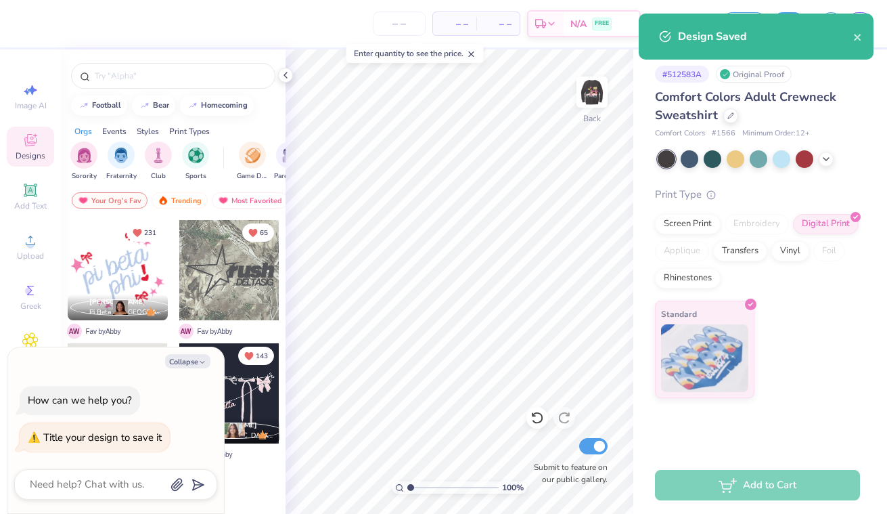
click at [858, 26] on div "Design Saved" at bounding box center [756, 37] width 235 height 46
click at [851, 45] on div "Design Saved" at bounding box center [756, 37] width 235 height 46
click at [858, 32] on icon "close" at bounding box center [858, 37] width 9 height 11
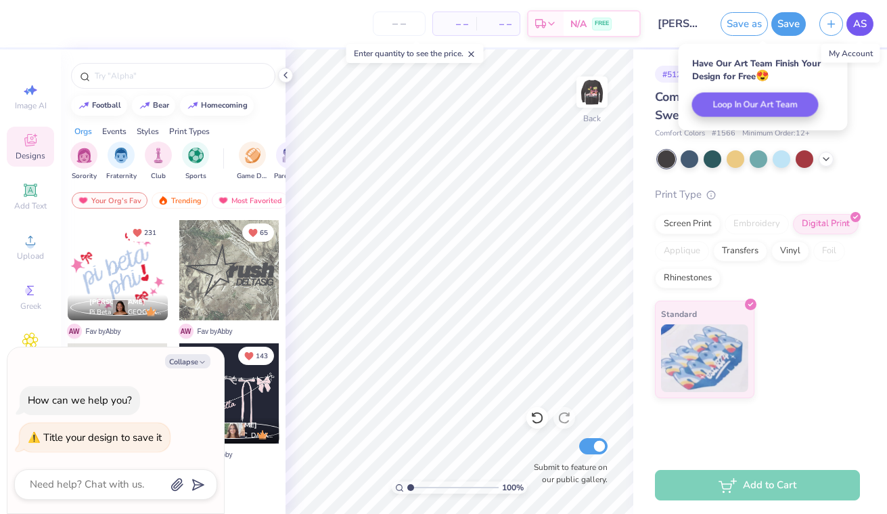
click at [859, 25] on span "AS" at bounding box center [861, 24] width 14 height 16
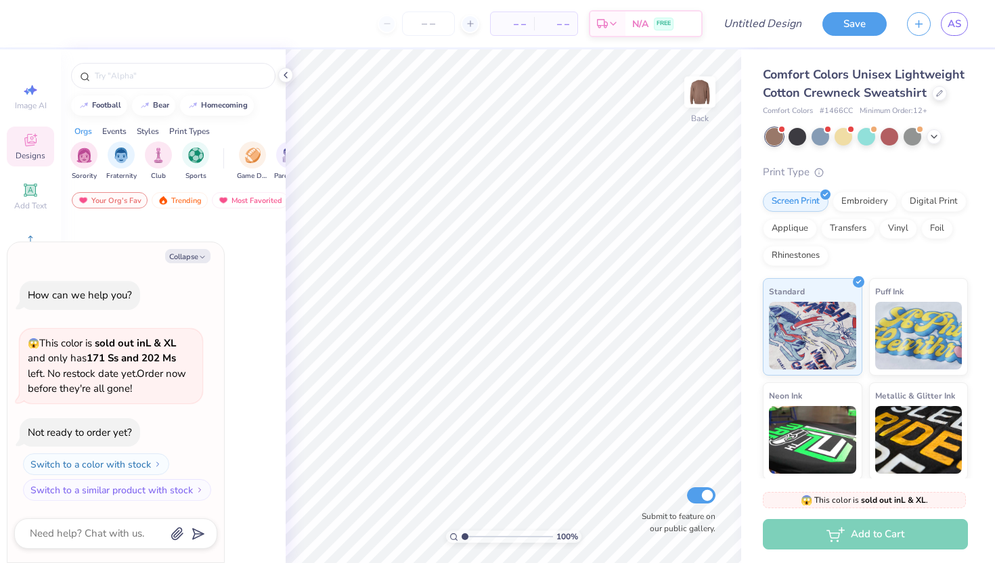
type textarea "x"
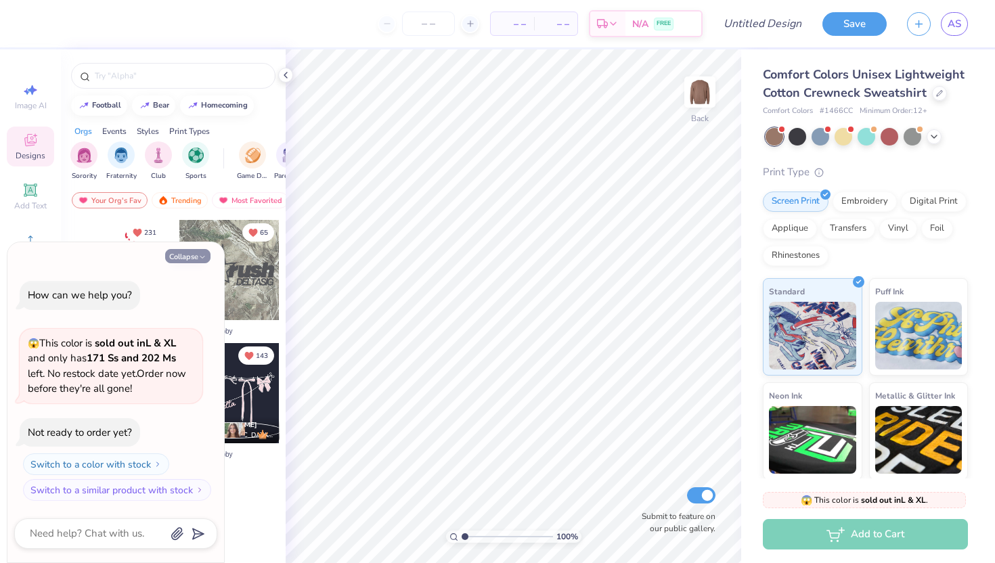
click at [197, 254] on button "Collapse" at bounding box center [187, 256] width 45 height 14
type textarea "x"
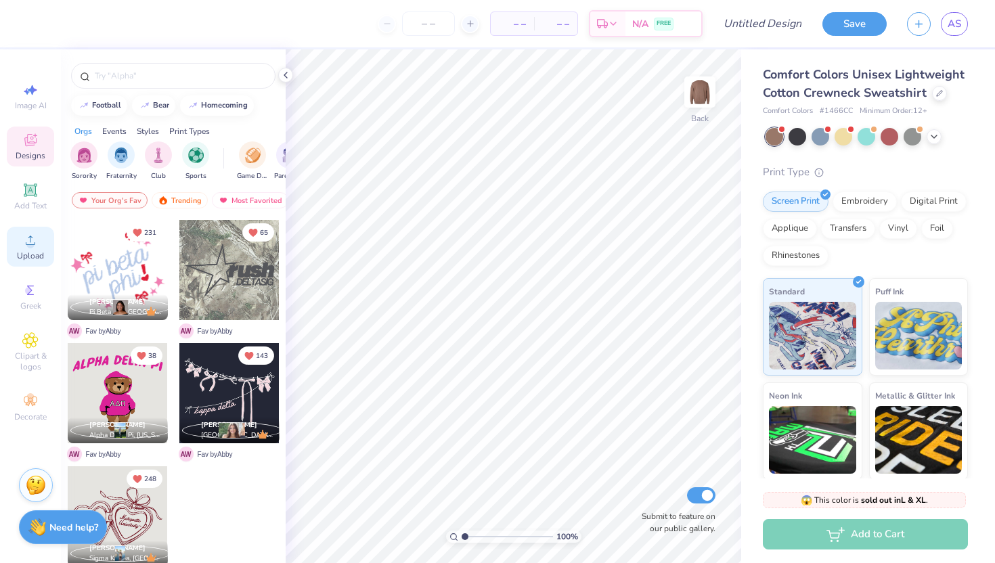
click at [34, 236] on icon at bounding box center [30, 240] width 16 height 16
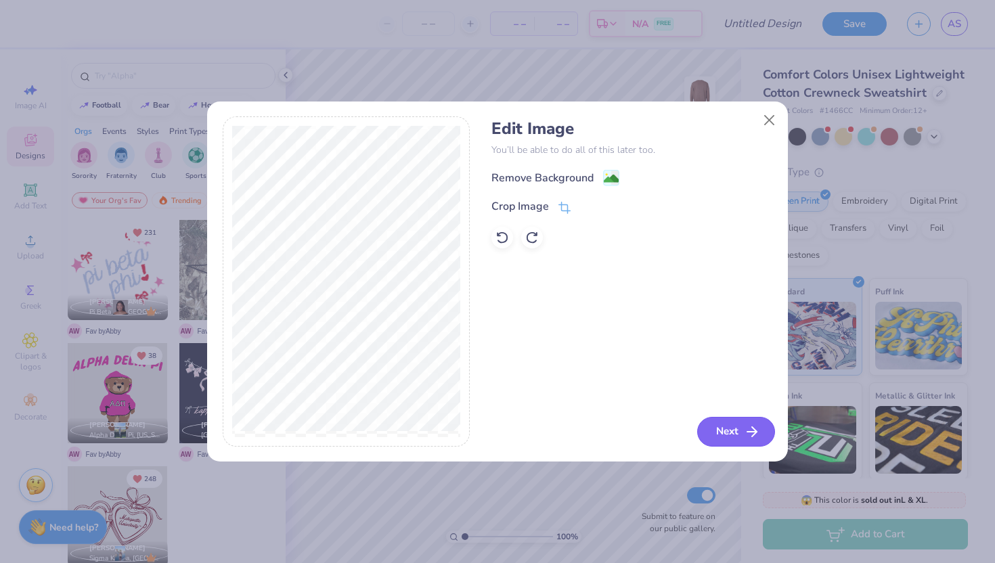
click at [730, 426] on button "Next" at bounding box center [736, 432] width 78 height 30
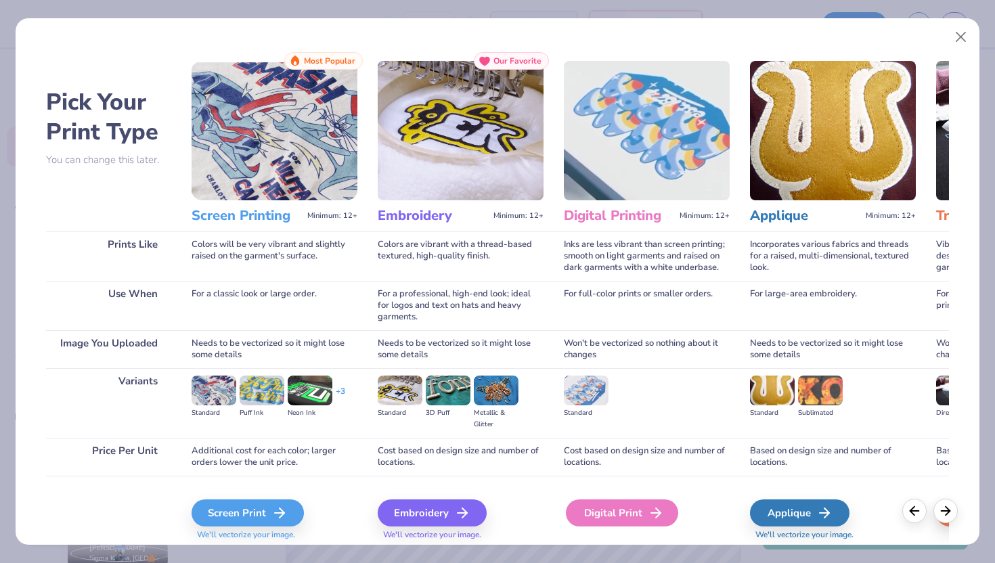
click at [643, 518] on div "Digital Print" at bounding box center [622, 513] width 112 height 27
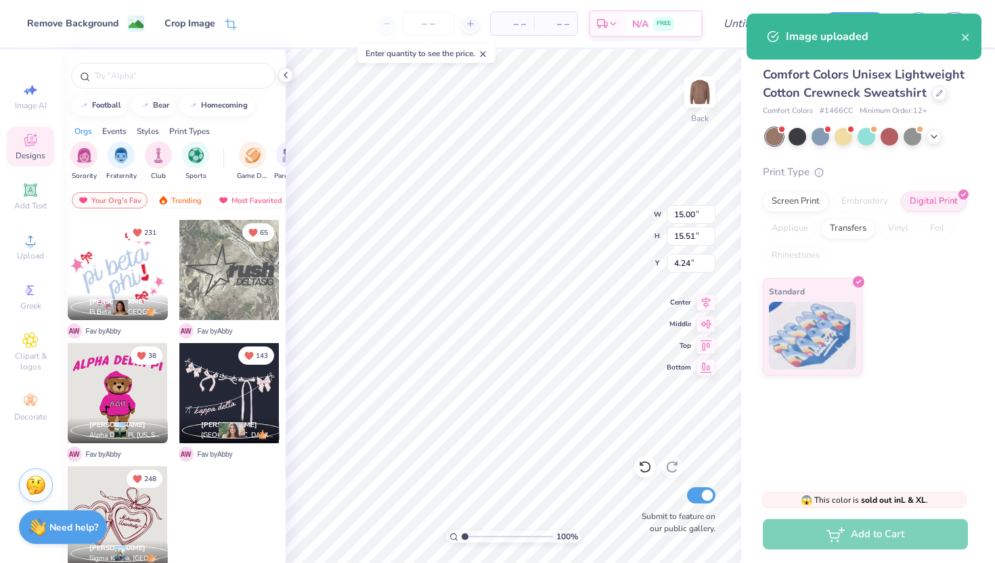
type input "12.87"
type input "13.31"
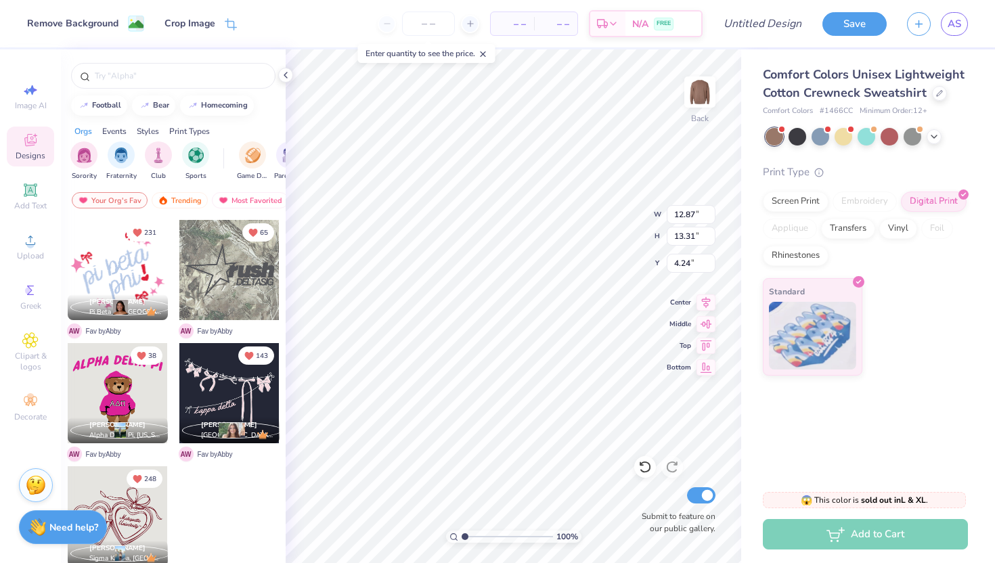
type input "4.54"
type input "4.53"
type input "12.18"
type input "12.60"
type input "4.68"
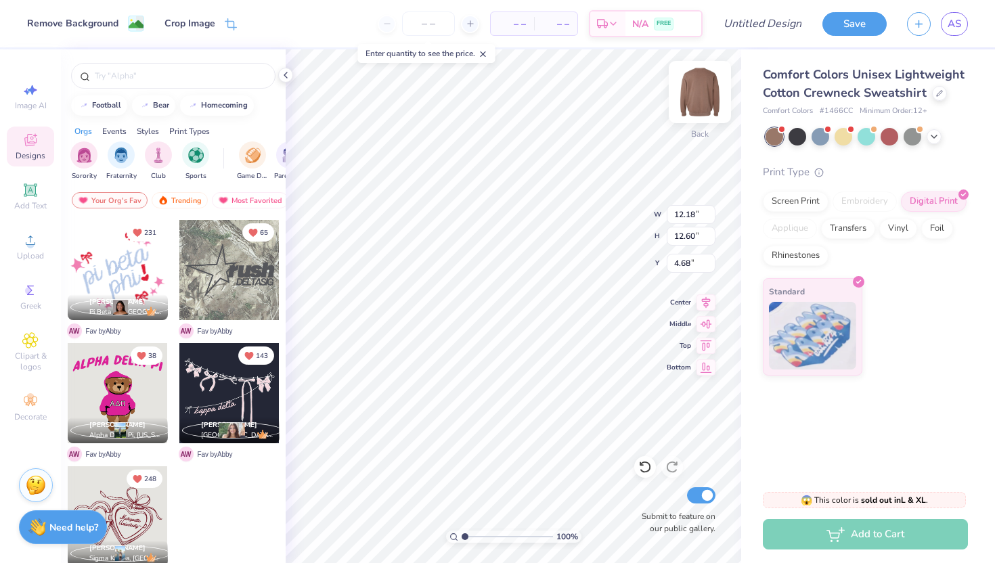
click at [685, 104] on img at bounding box center [700, 92] width 54 height 54
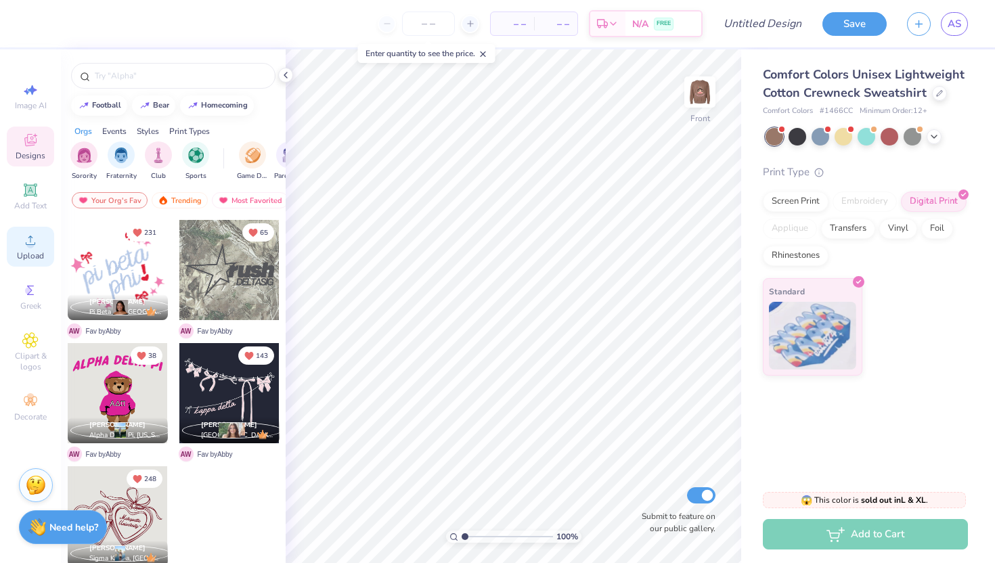
click at [22, 262] on div "Upload" at bounding box center [30, 247] width 47 height 40
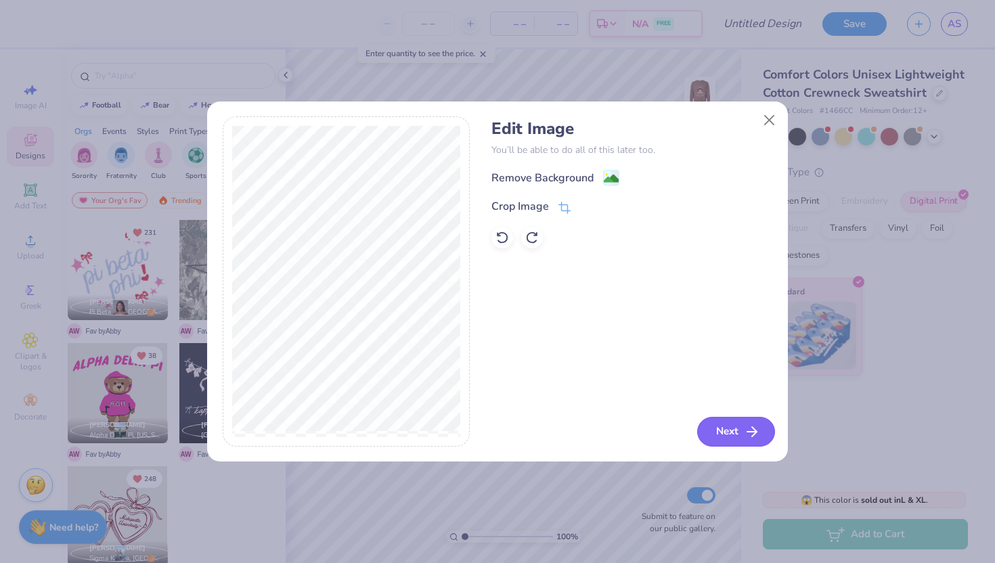
click at [717, 439] on button "Next" at bounding box center [736, 432] width 78 height 30
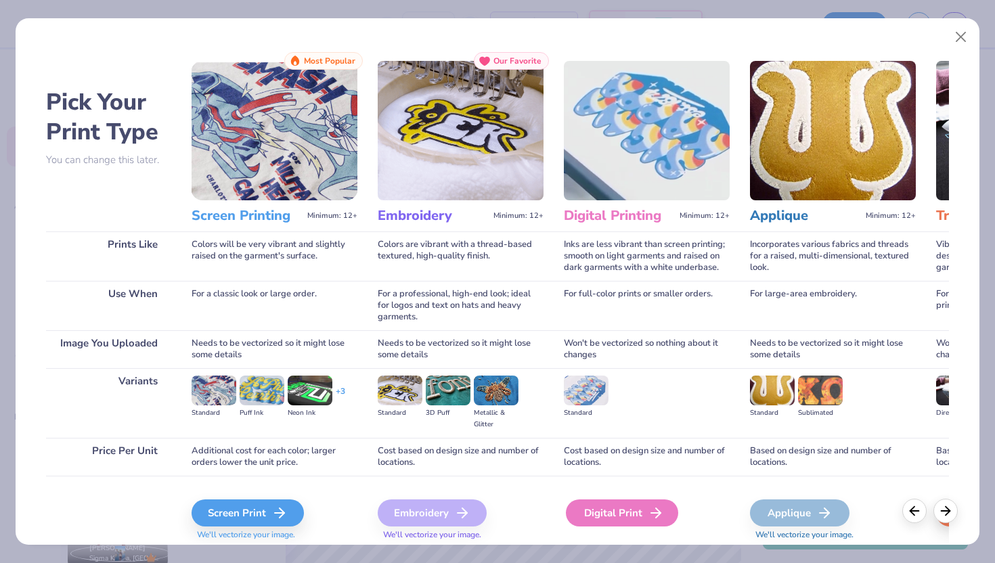
click at [620, 516] on div "Digital Print" at bounding box center [622, 513] width 112 height 27
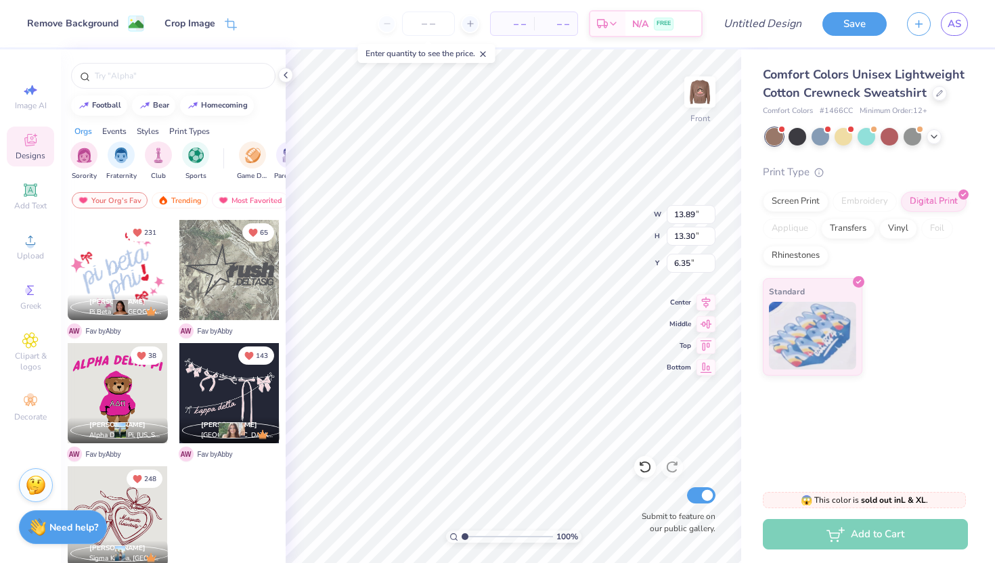
type input "12.34"
type input "11.81"
type input "6.25"
type input "12.97"
type input "12.41"
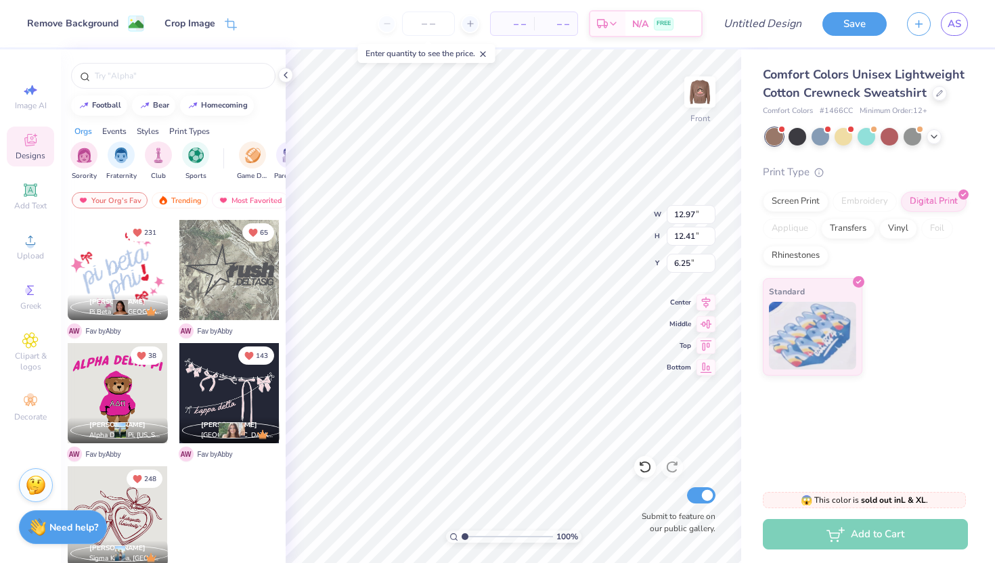
type input "6.22"
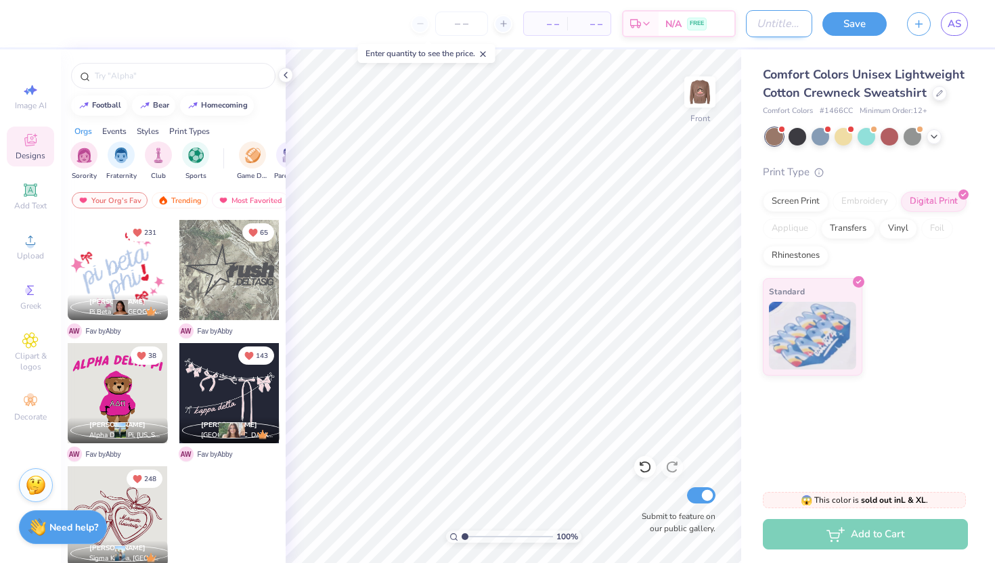
click at [778, 20] on input "Design Title" at bounding box center [779, 23] width 66 height 27
type input "paul frank"
click at [856, 20] on button "Save" at bounding box center [854, 22] width 64 height 24
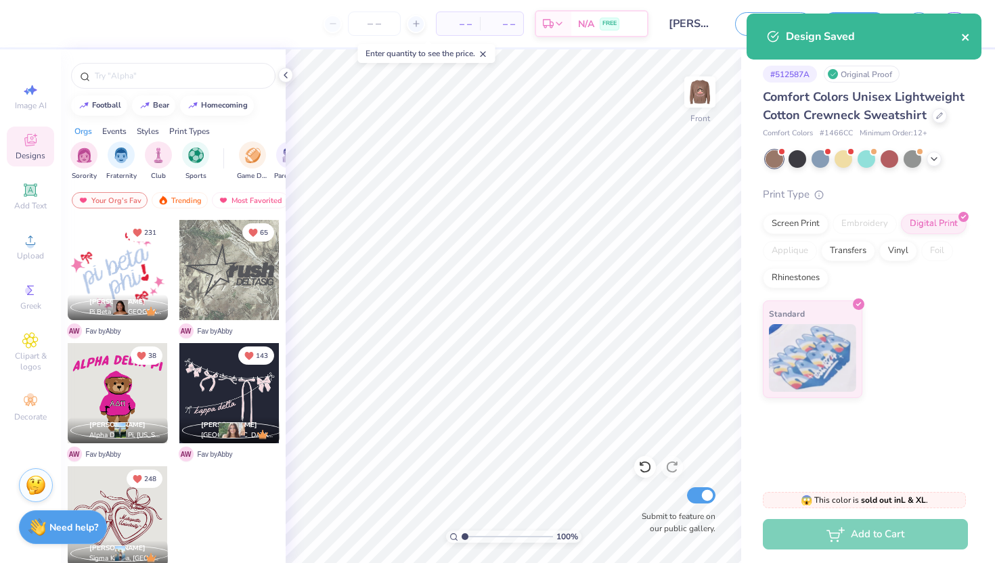
click at [966, 35] on icon "close" at bounding box center [965, 37] width 9 height 11
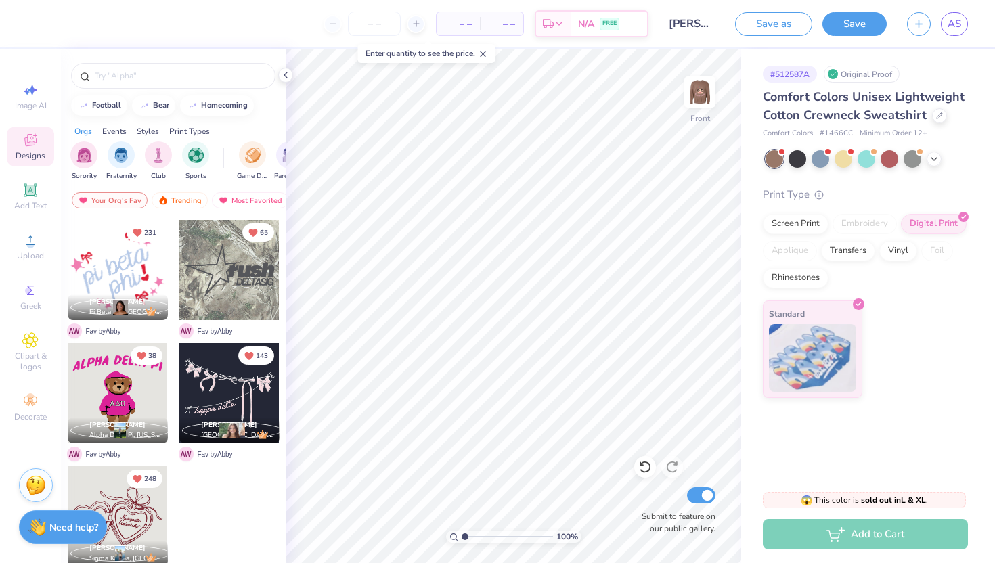
click at [958, 18] on div "Design Saved" at bounding box center [864, 42] width 240 height 62
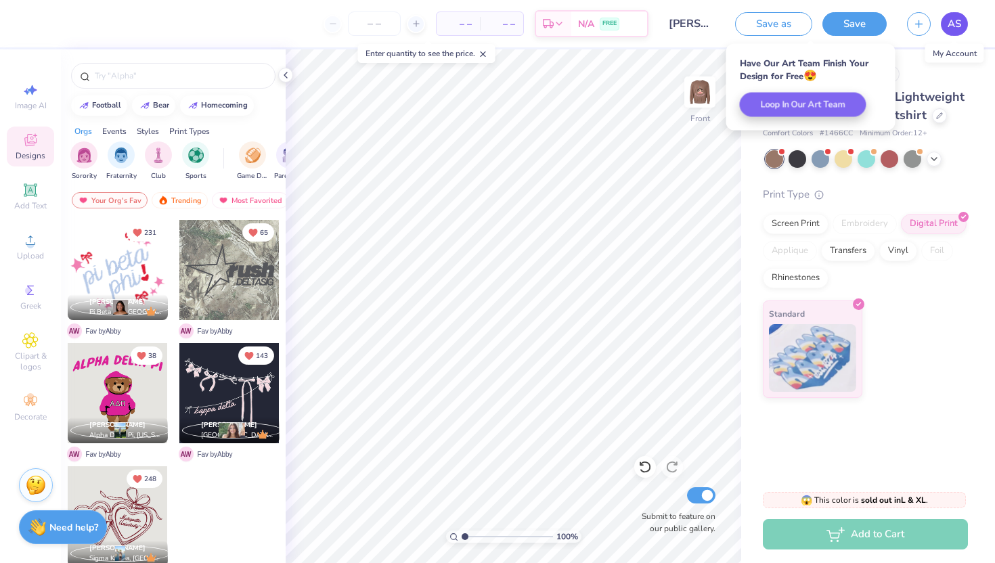
click at [958, 18] on span "AS" at bounding box center [955, 24] width 14 height 16
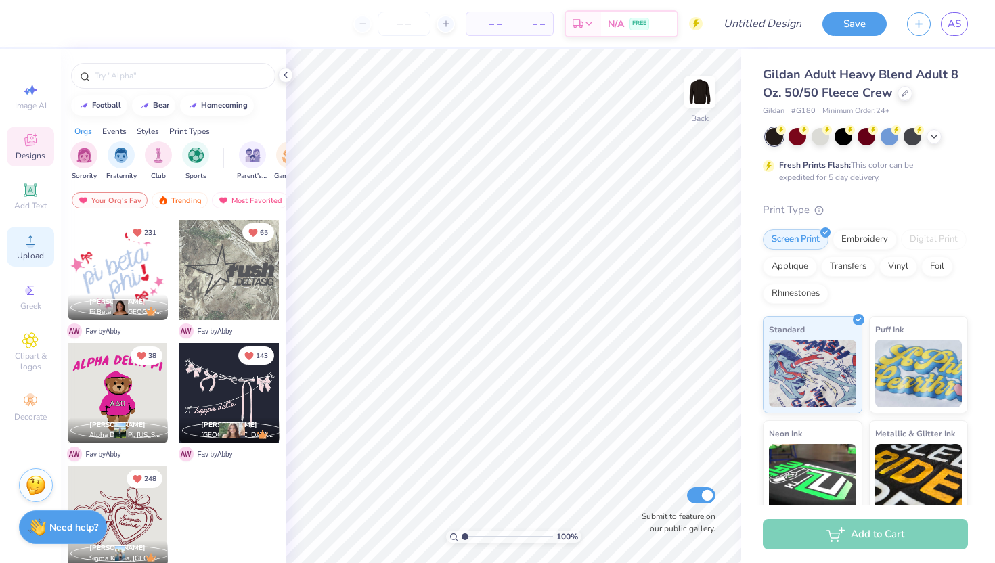
click at [28, 244] on icon at bounding box center [30, 240] width 9 height 9
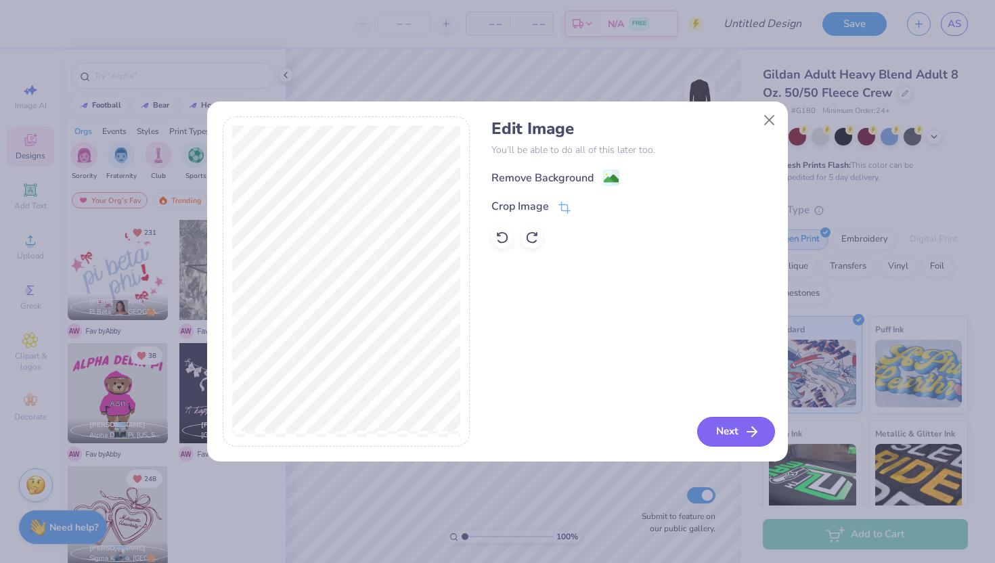
click at [720, 432] on button "Next" at bounding box center [736, 432] width 78 height 30
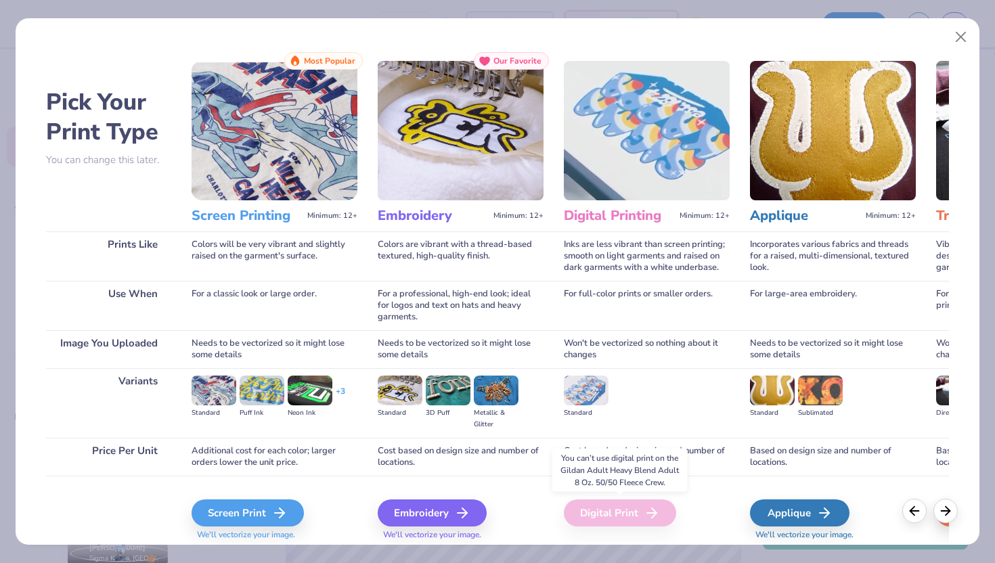
click at [659, 523] on div "Digital Print" at bounding box center [620, 513] width 112 height 27
click at [965, 38] on button "Close" at bounding box center [961, 37] width 26 height 26
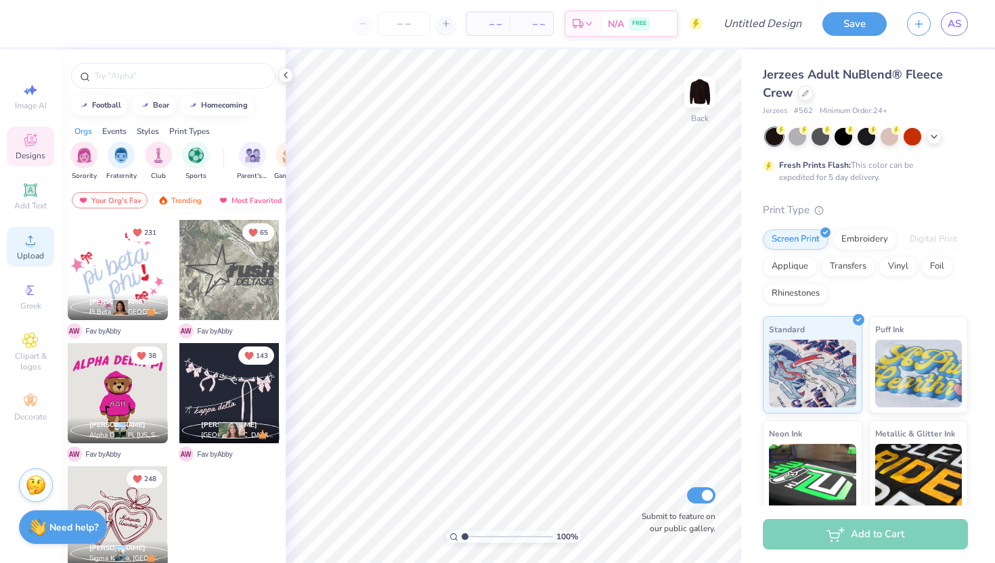
click at [30, 262] on div "Upload" at bounding box center [30, 247] width 47 height 40
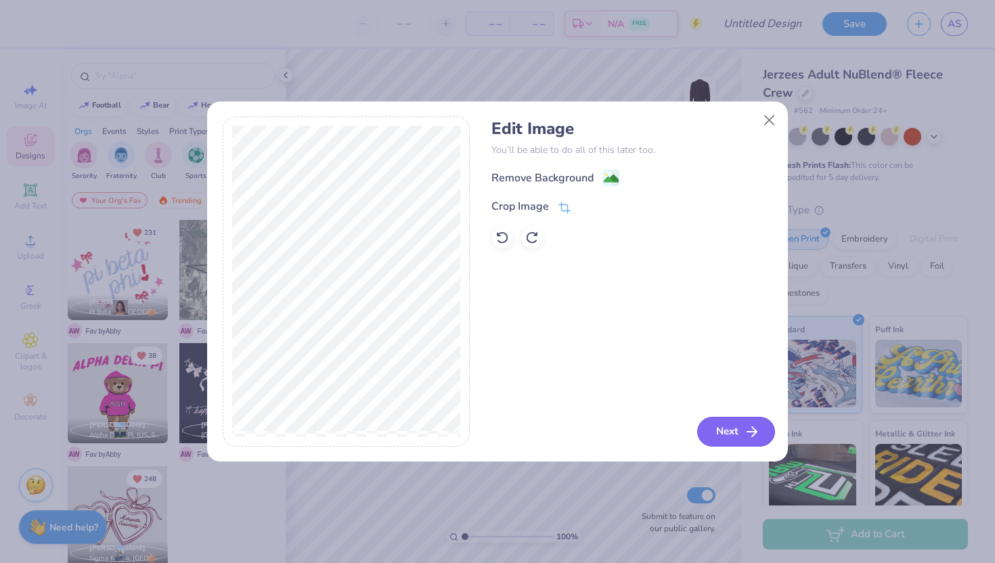
click at [728, 432] on button "Next" at bounding box center [736, 432] width 78 height 30
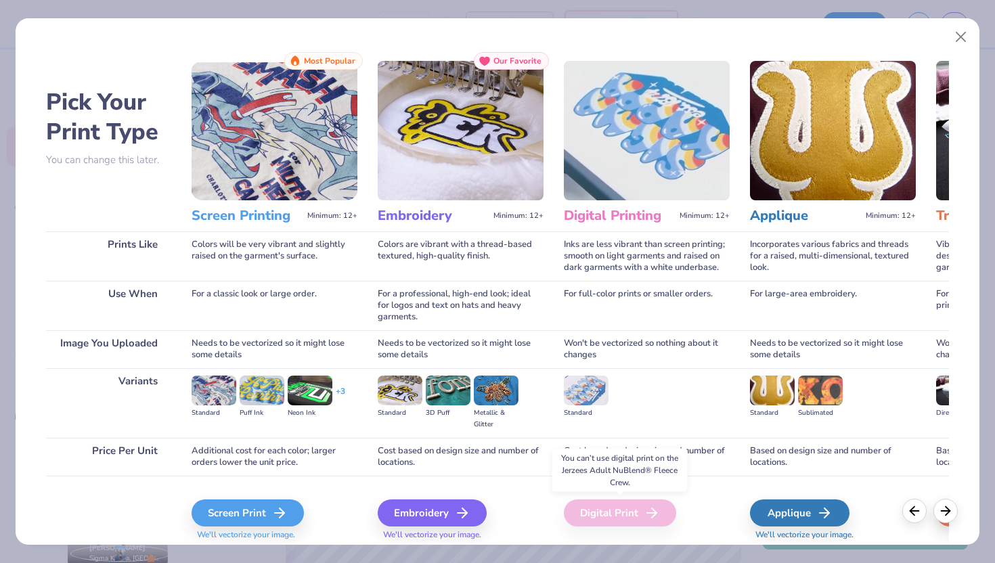
click at [647, 506] on icon at bounding box center [652, 513] width 16 height 16
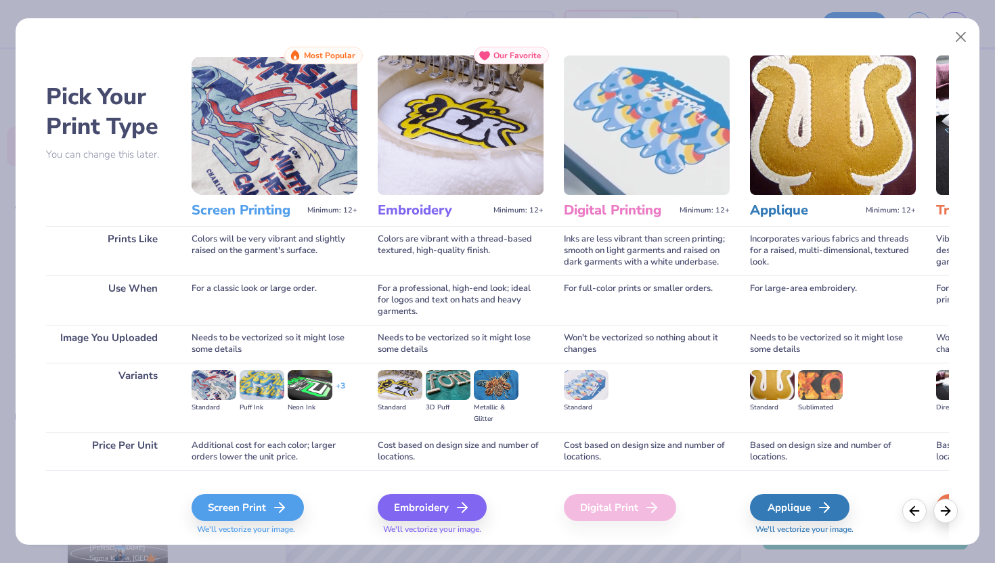
scroll to position [5, 0]
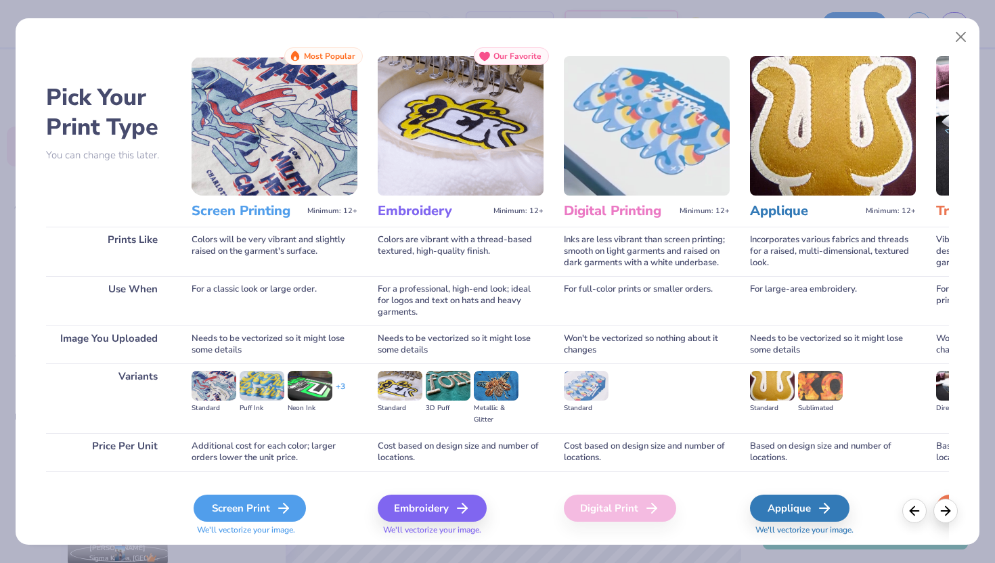
click at [225, 506] on div "Screen Print" at bounding box center [250, 508] width 112 height 27
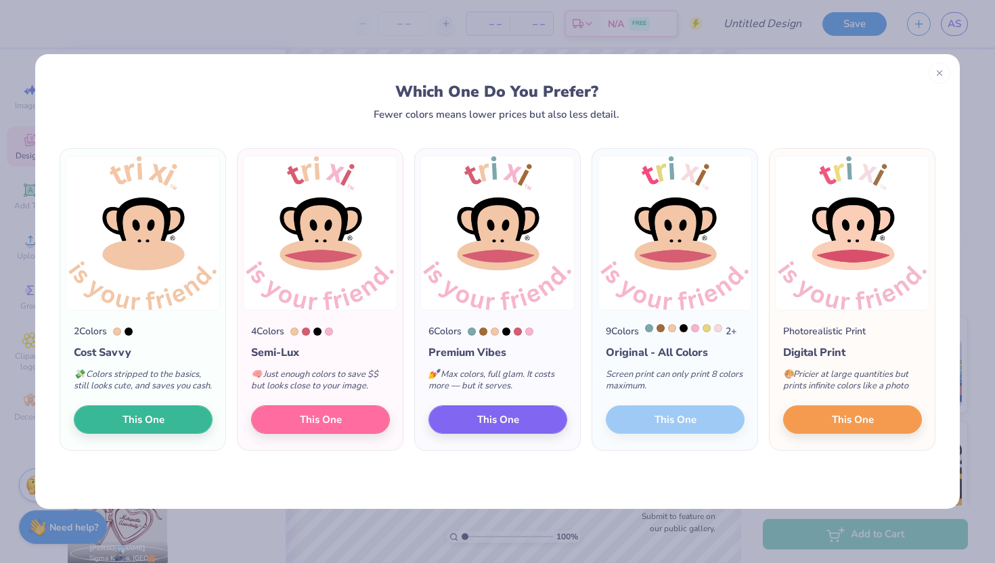
click at [698, 202] on img at bounding box center [675, 233] width 154 height 155
click at [665, 269] on img at bounding box center [675, 233] width 154 height 155
click at [750, 255] on img at bounding box center [675, 233] width 154 height 155
click at [940, 70] on icon at bounding box center [939, 70] width 9 height 9
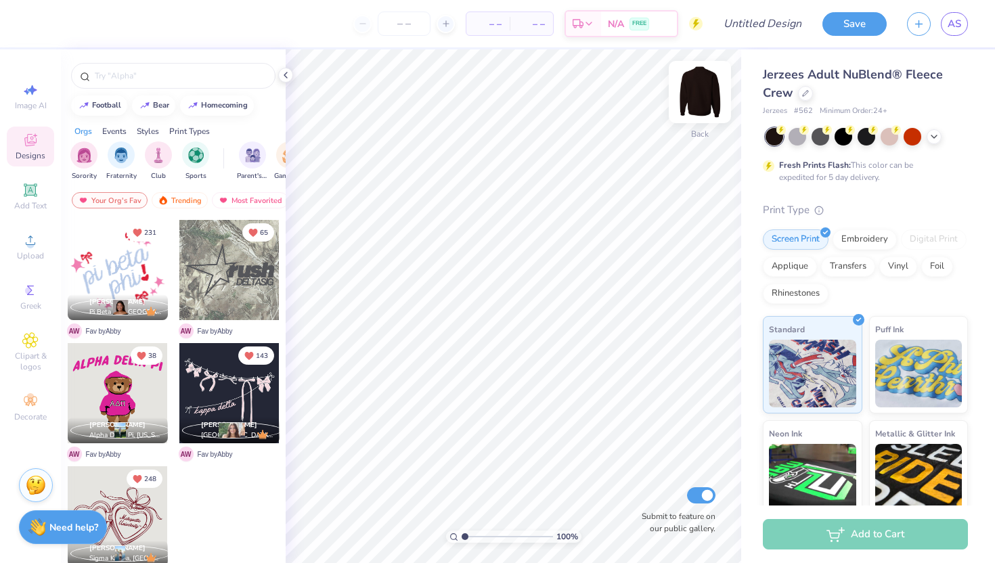
click at [700, 96] on img at bounding box center [700, 92] width 54 height 54
click at [34, 247] on icon at bounding box center [30, 240] width 16 height 16
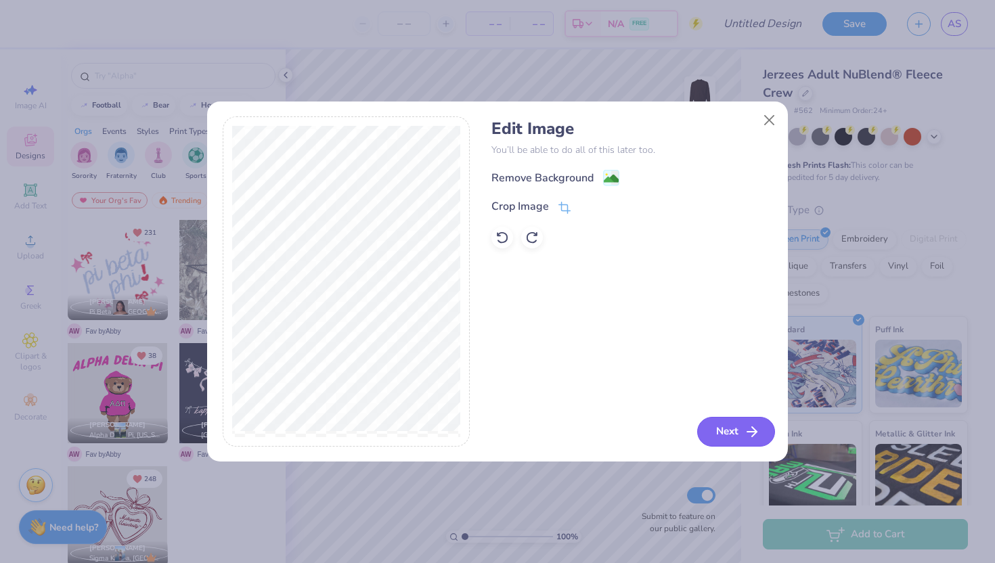
click at [733, 431] on button "Next" at bounding box center [736, 432] width 78 height 30
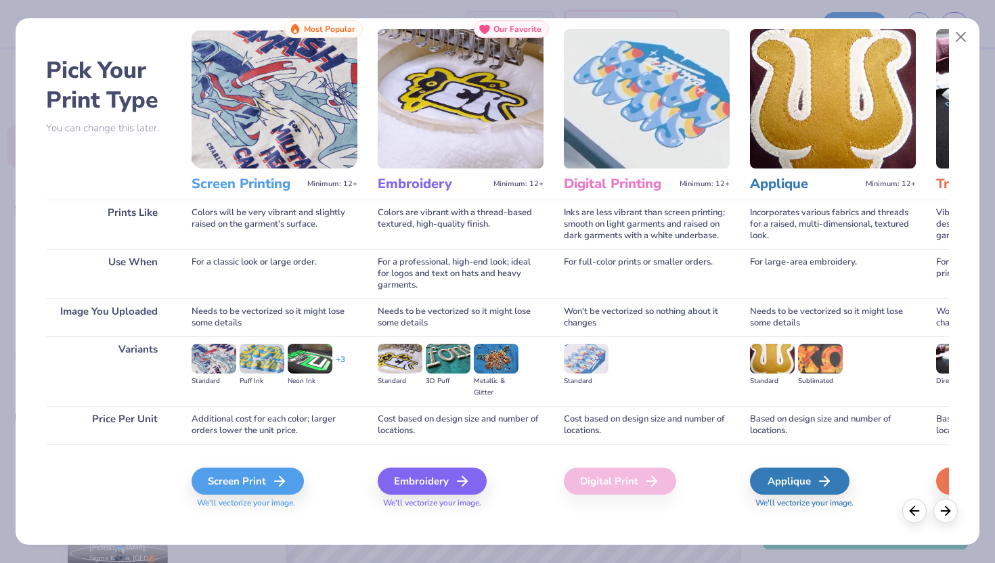
scroll to position [44, 0]
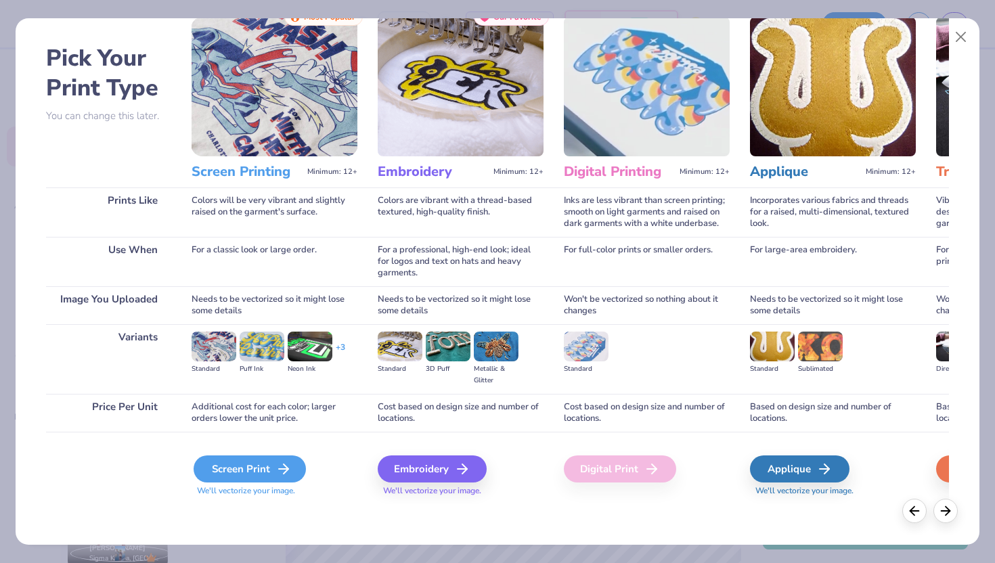
click at [289, 474] on icon at bounding box center [283, 469] width 16 height 16
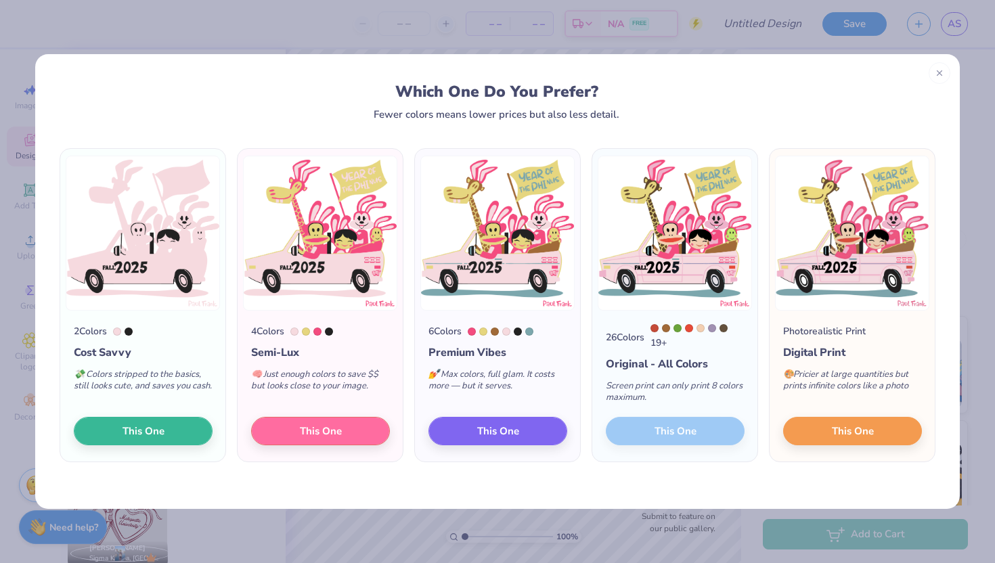
click at [929, 79] on div "Which One Do You Prefer? Fewer colors means lower prices but also less detail." at bounding box center [497, 87] width 925 height 66
click at [944, 74] on div at bounding box center [940, 71] width 22 height 22
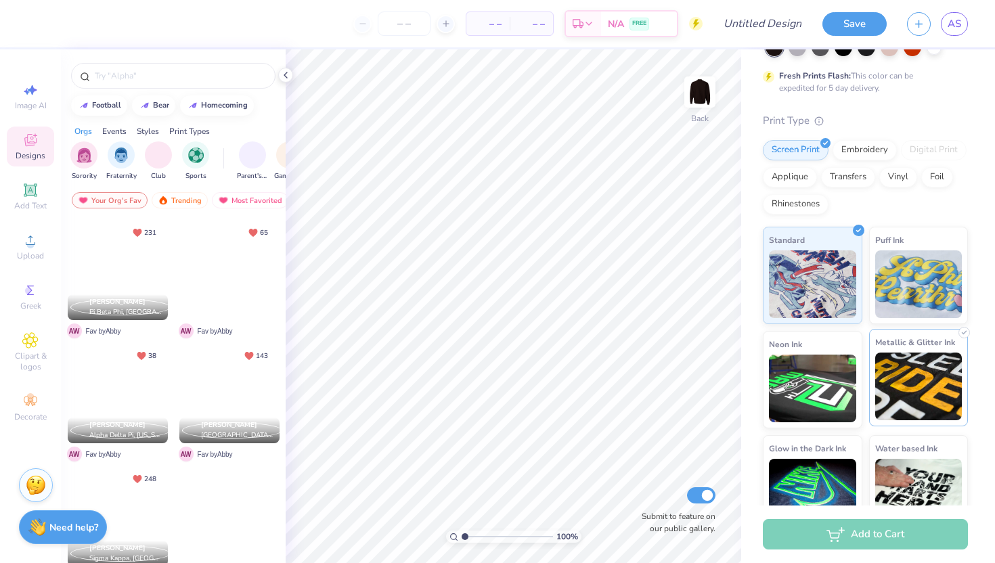
scroll to position [83, 0]
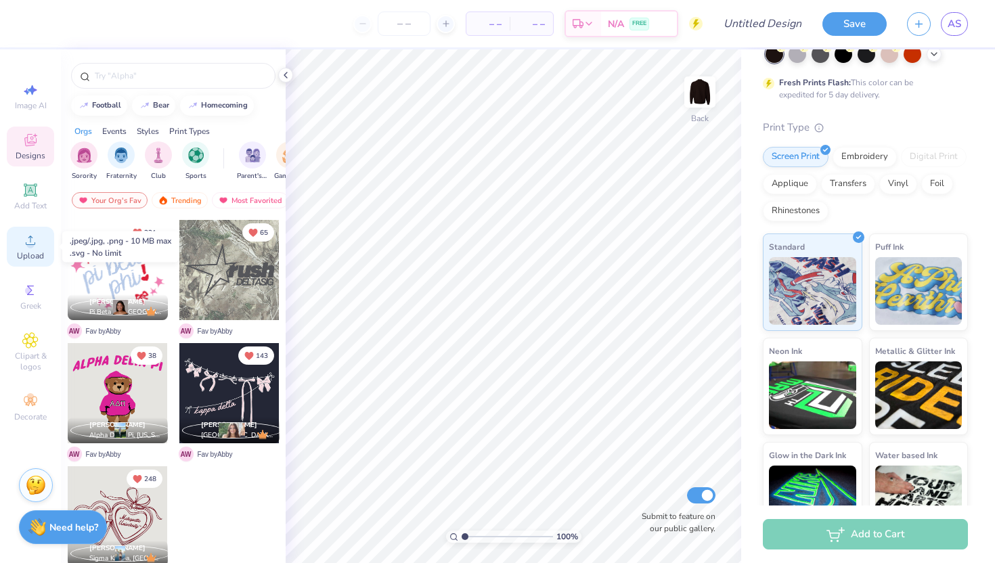
click at [37, 239] on icon at bounding box center [30, 240] width 16 height 16
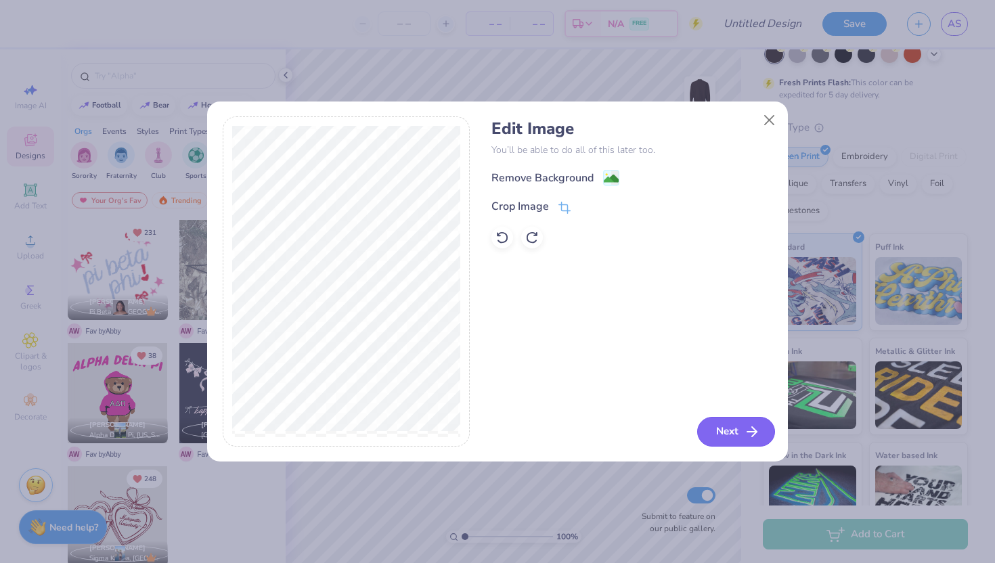
click at [723, 425] on button "Next" at bounding box center [736, 432] width 78 height 30
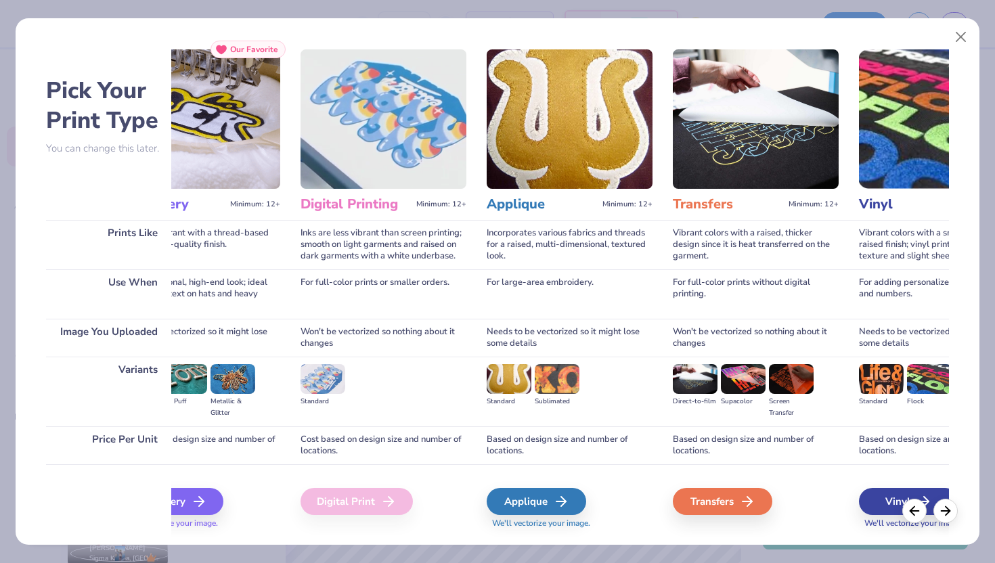
scroll to position [0, 261]
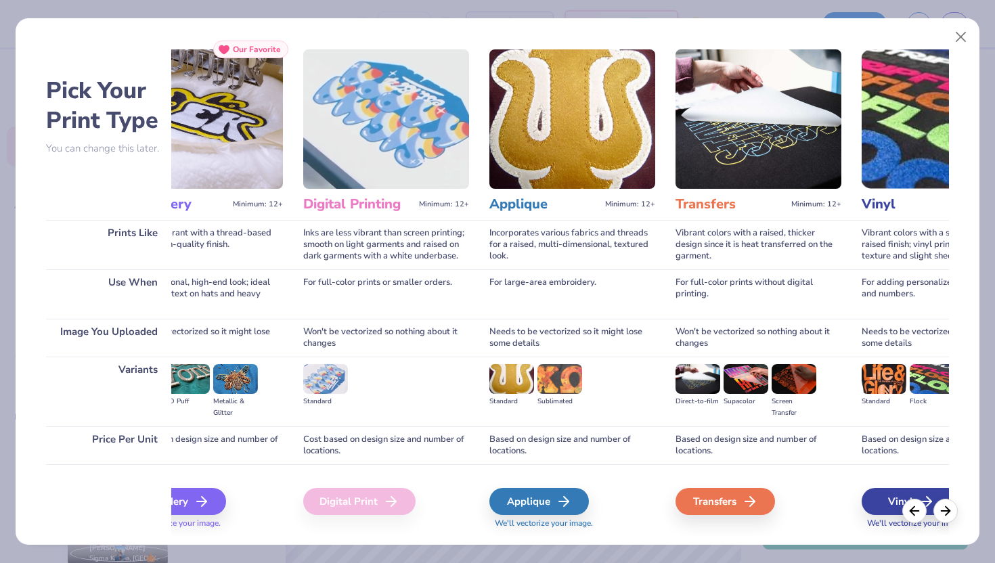
click at [550, 379] on img at bounding box center [559, 379] width 45 height 30
click at [581, 379] on img at bounding box center [559, 379] width 45 height 30
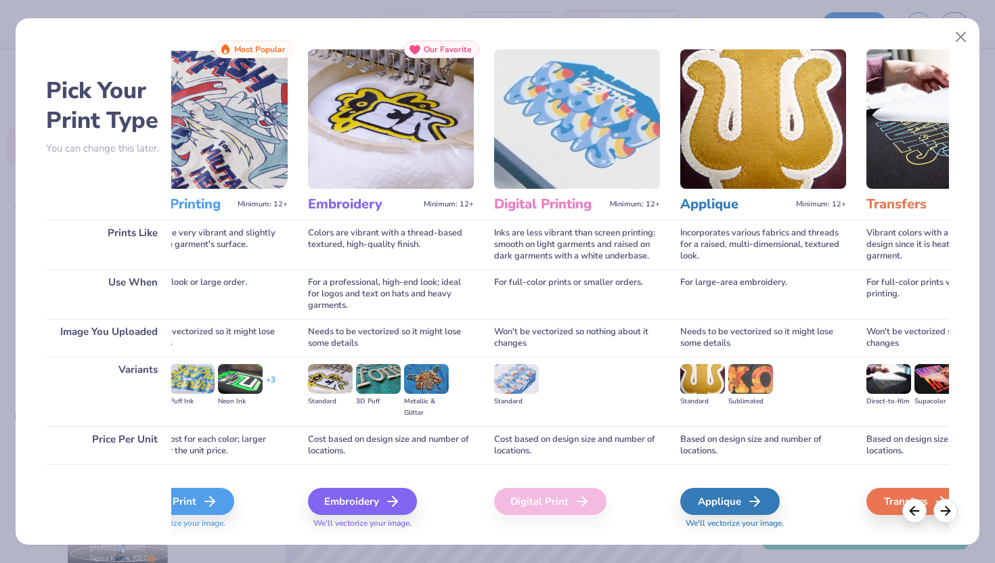
scroll to position [0, 0]
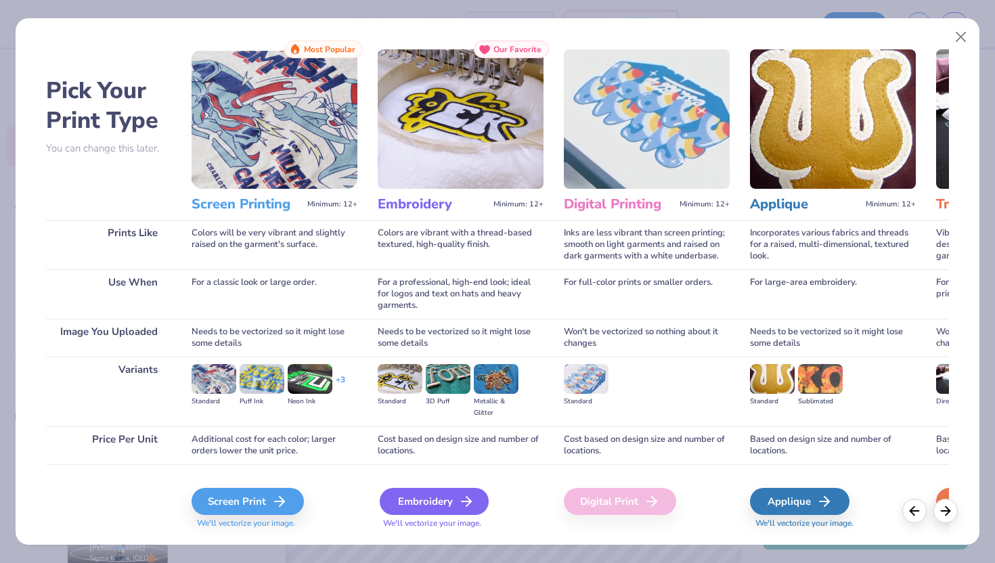
click at [464, 506] on icon at bounding box center [466, 501] width 16 height 16
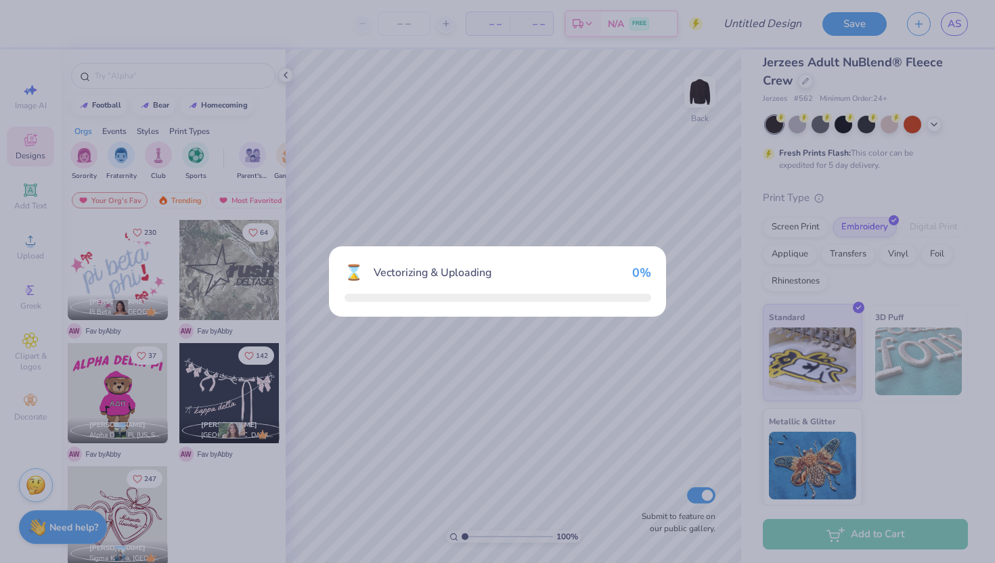
scroll to position [12, 0]
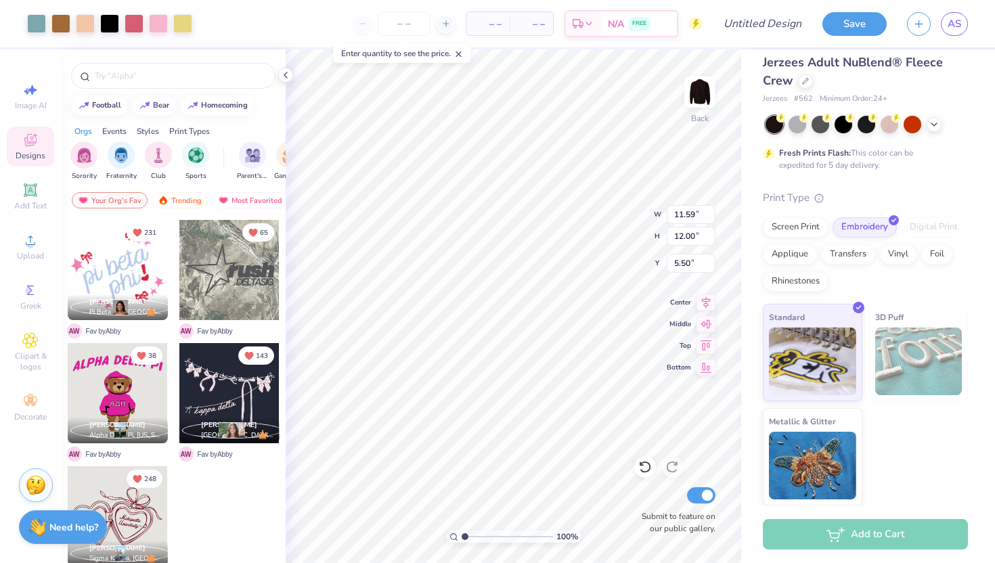
type input "10.87"
type input "11.25"
type input "5.55"
click at [956, 24] on span "AS" at bounding box center [955, 24] width 14 height 16
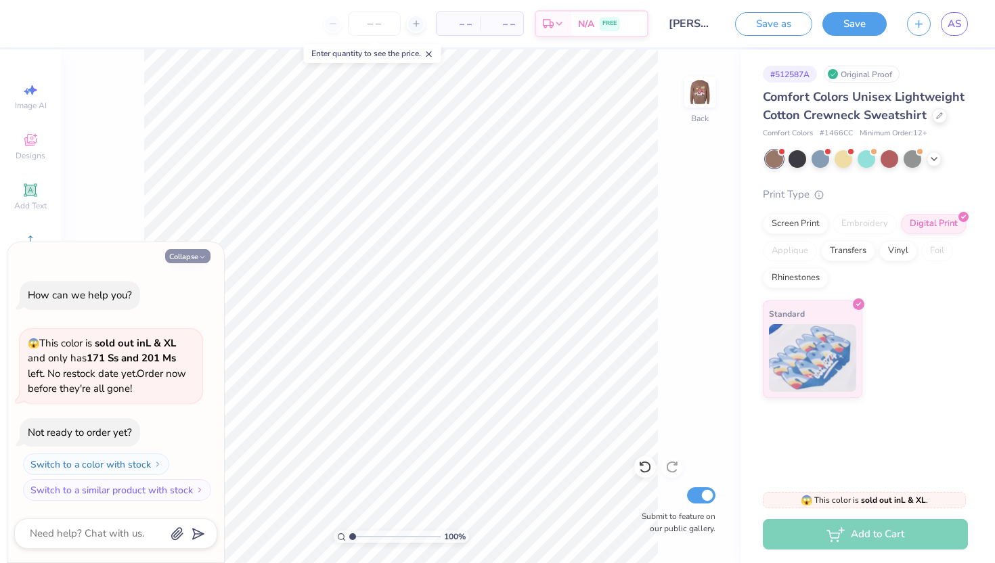
click at [185, 255] on button "Collapse" at bounding box center [187, 256] width 45 height 14
type textarea "x"
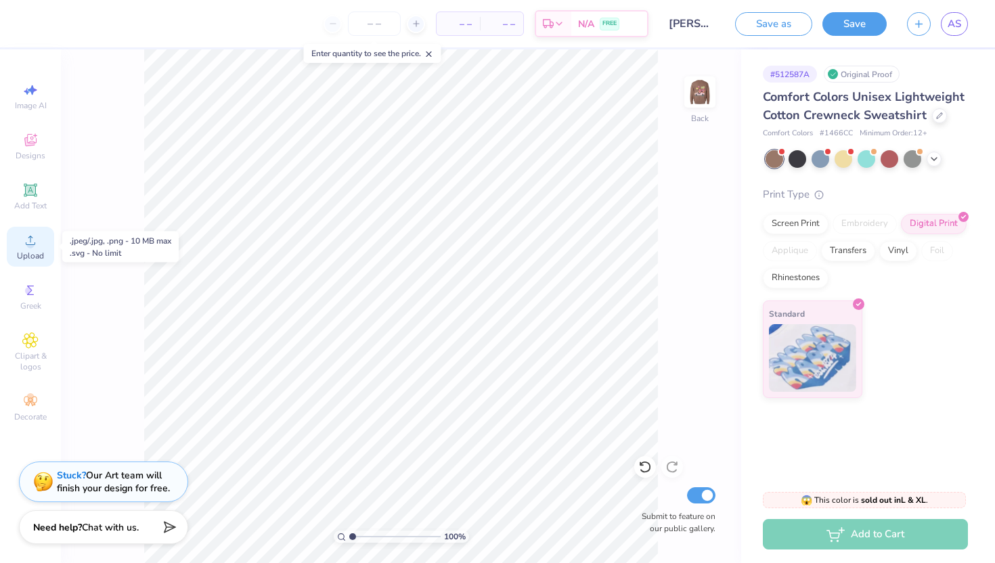
click at [22, 255] on span "Upload" at bounding box center [30, 255] width 27 height 11
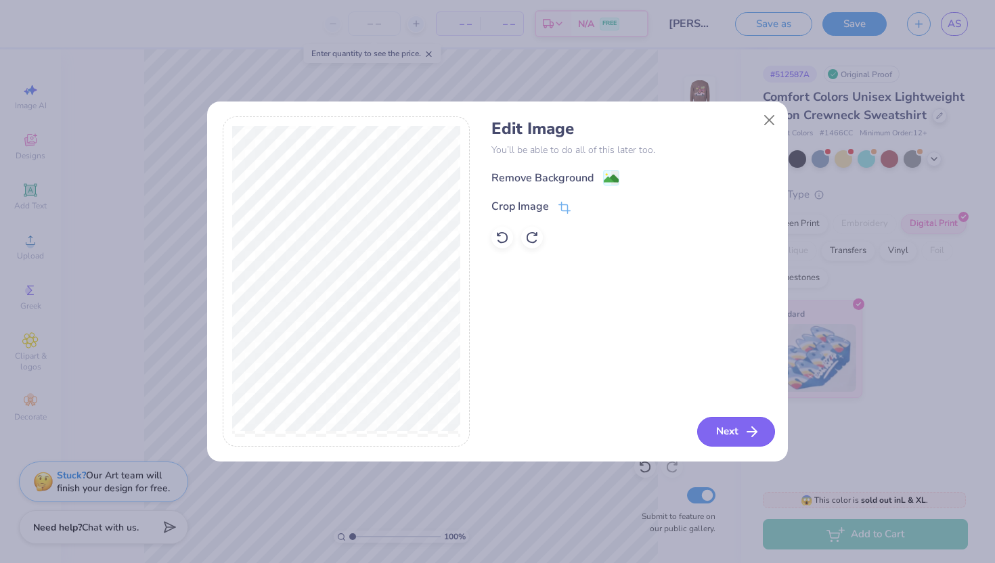
click at [386, 425] on button "Next" at bounding box center [736, 432] width 78 height 30
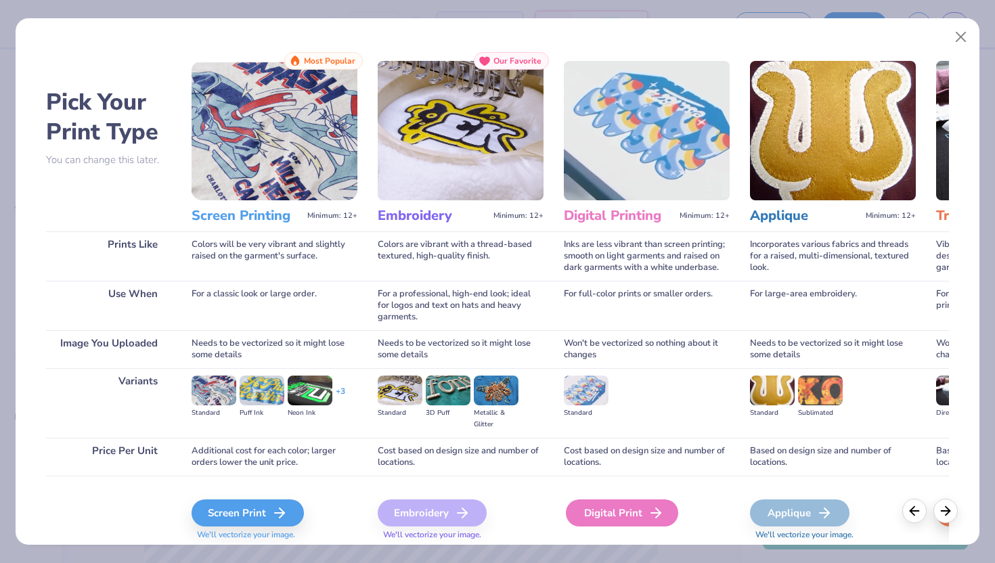
click at [386, 513] on div "Digital Print" at bounding box center [622, 513] width 112 height 27
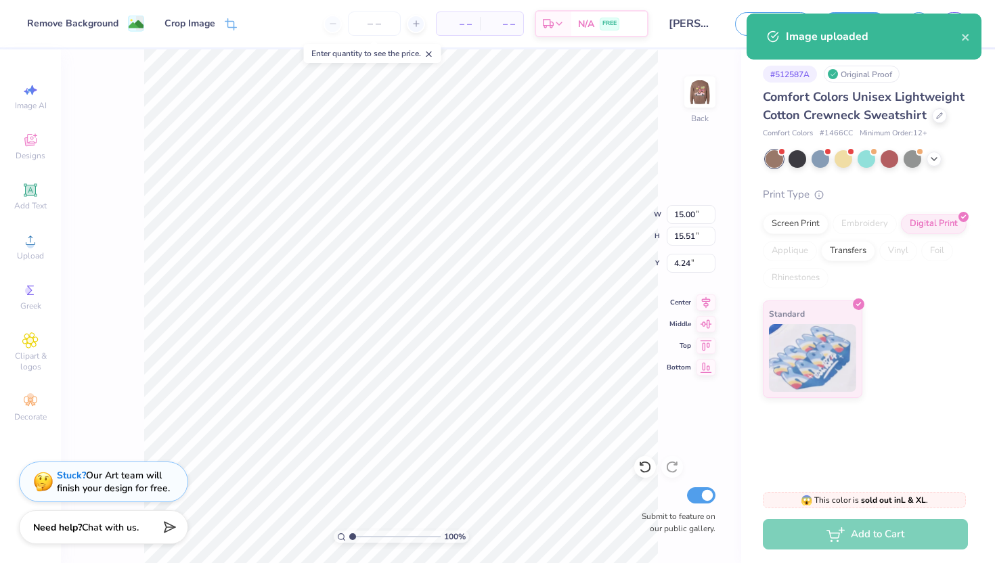
type input "11.93"
type input "12.34"
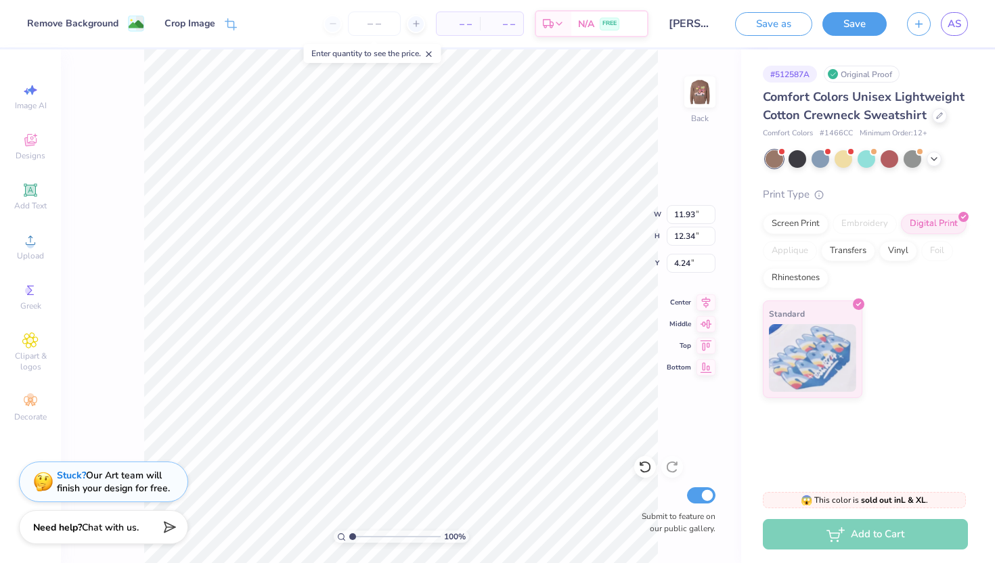
type input "4.60"
type input "11.67"
type input "12.08"
type input "4.63"
type input "4.16"
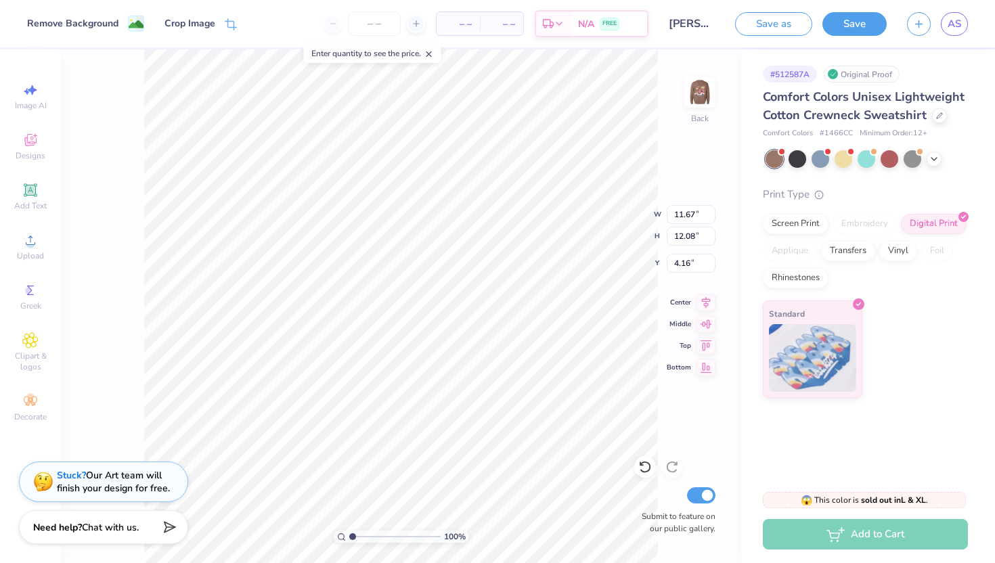
click at [386, 167] on div "100 % Back W 11.67 11.67 " H 12.08 12.08 " Y 4.16 4.16 " Center Middle Top Bott…" at bounding box center [401, 306] width 680 height 514
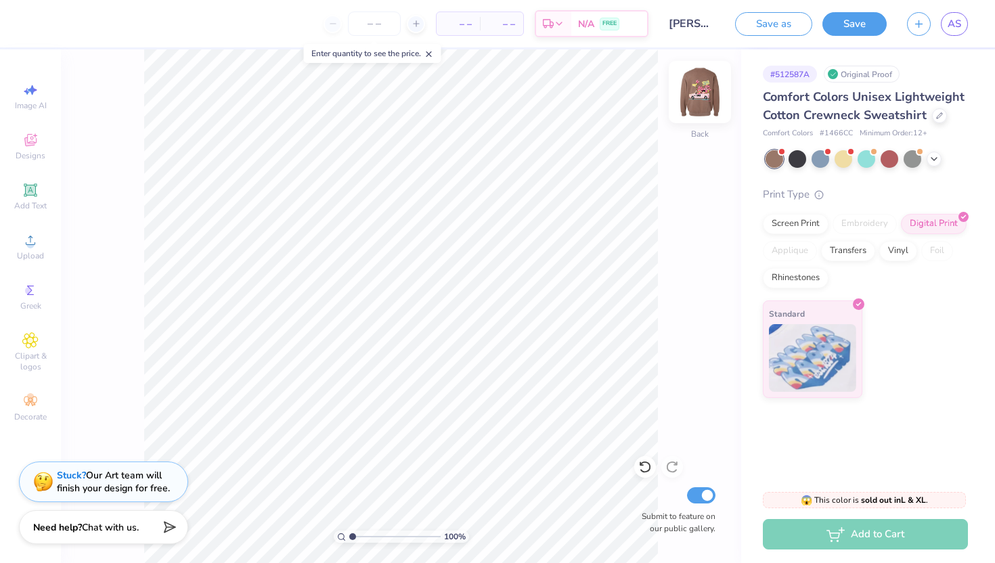
click at [386, 93] on img at bounding box center [700, 92] width 54 height 54
